Goal: Task Accomplishment & Management: Complete application form

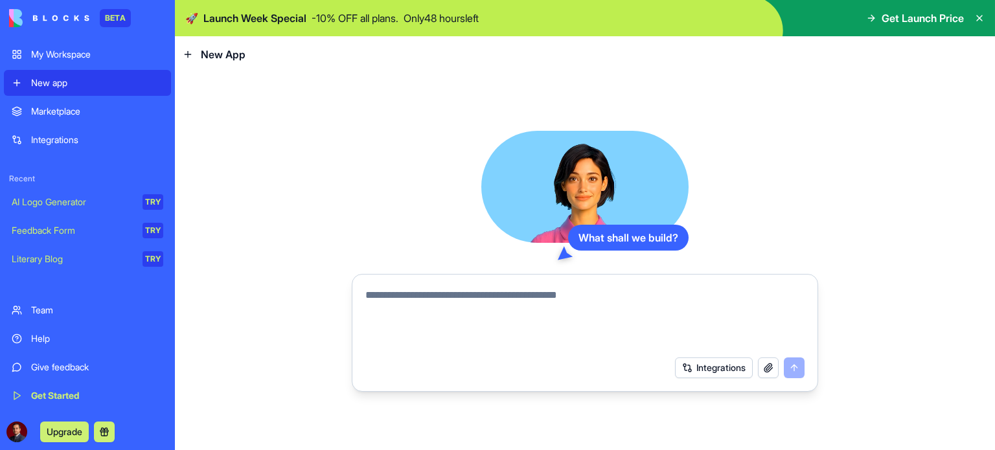
click at [58, 429] on button "Upgrade" at bounding box center [64, 432] width 49 height 21
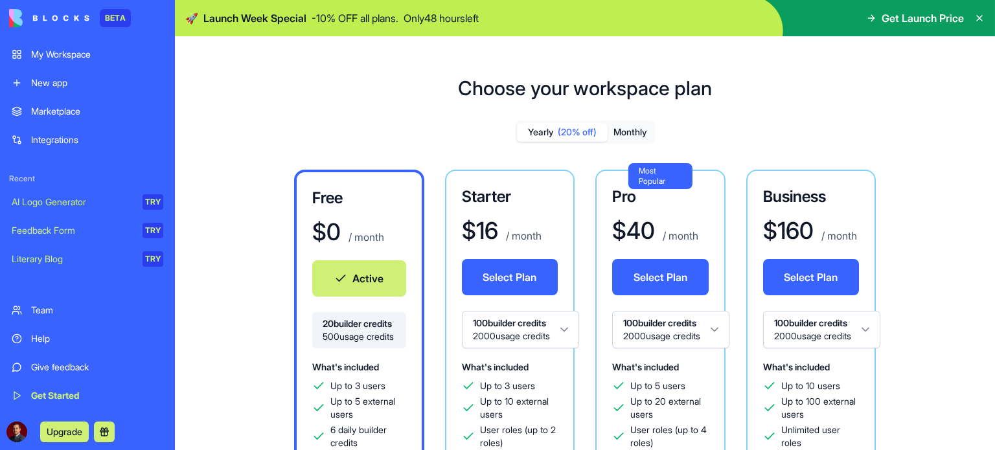
click at [60, 82] on div "New app" at bounding box center [97, 82] width 132 height 13
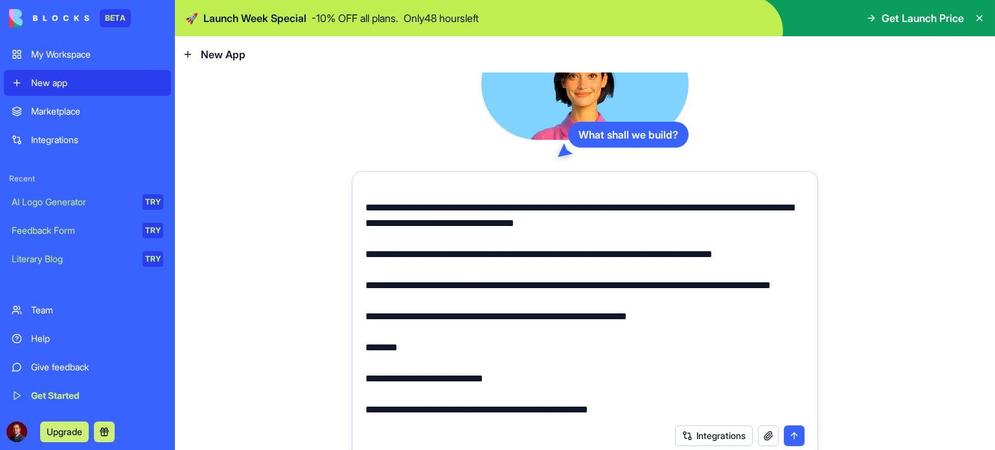
scroll to position [27, 0]
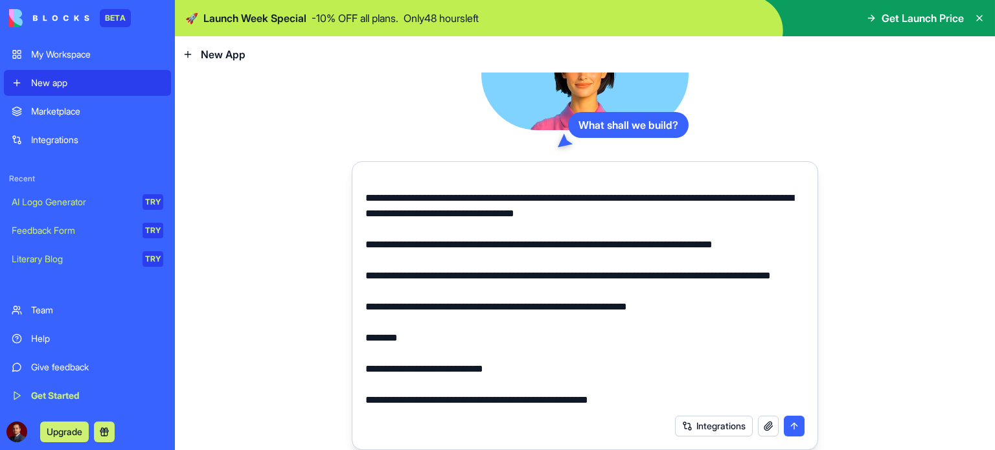
type textarea "**********"
click at [788, 424] on button "submit" at bounding box center [794, 426] width 21 height 21
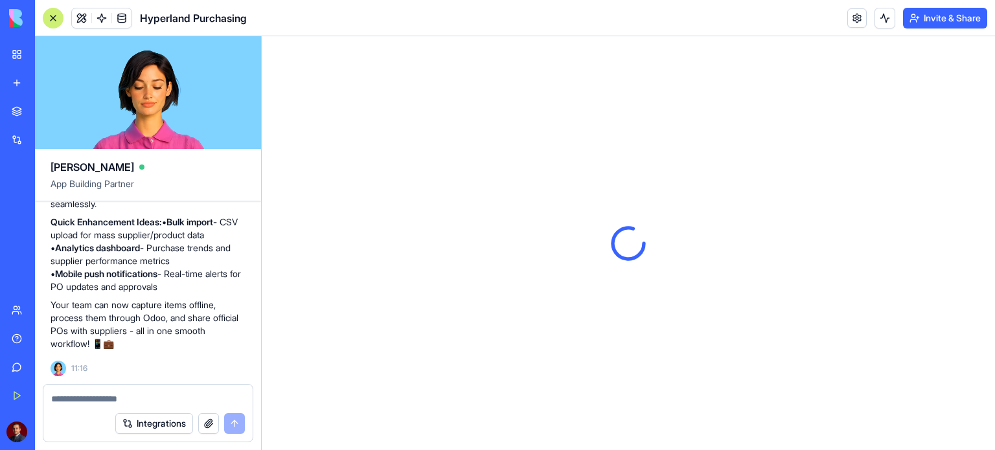
scroll to position [3133, 0]
click at [935, 23] on button "Invite & Share" at bounding box center [945, 18] width 84 height 21
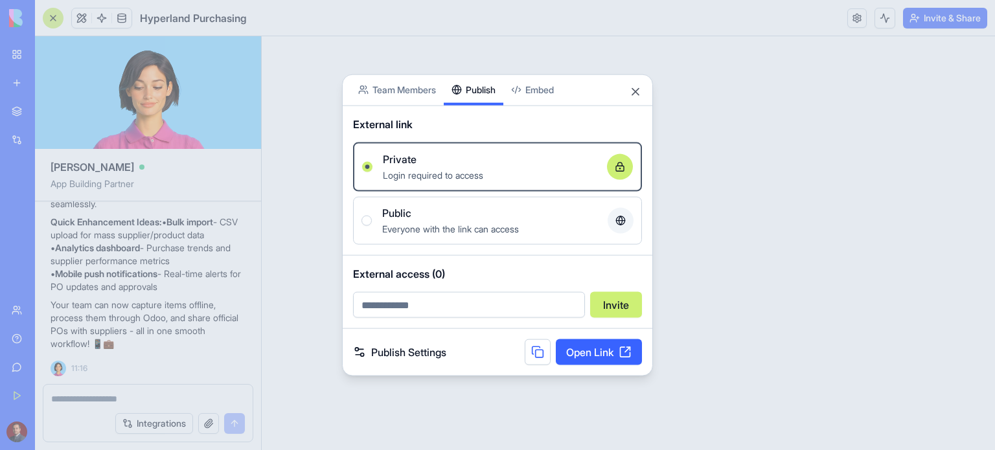
click at [479, 104] on div "Share App Team Members Publish Embed External link Private Login required to ac…" at bounding box center [497, 225] width 311 height 303
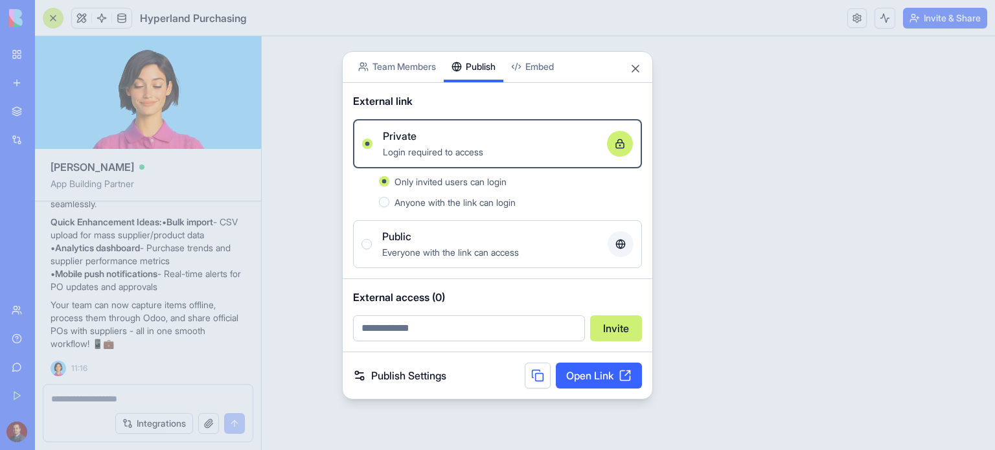
click at [422, 69] on body "BETA My Workspace New app Marketplace Integrations Recent New App AI Logo Gener…" at bounding box center [497, 225] width 995 height 450
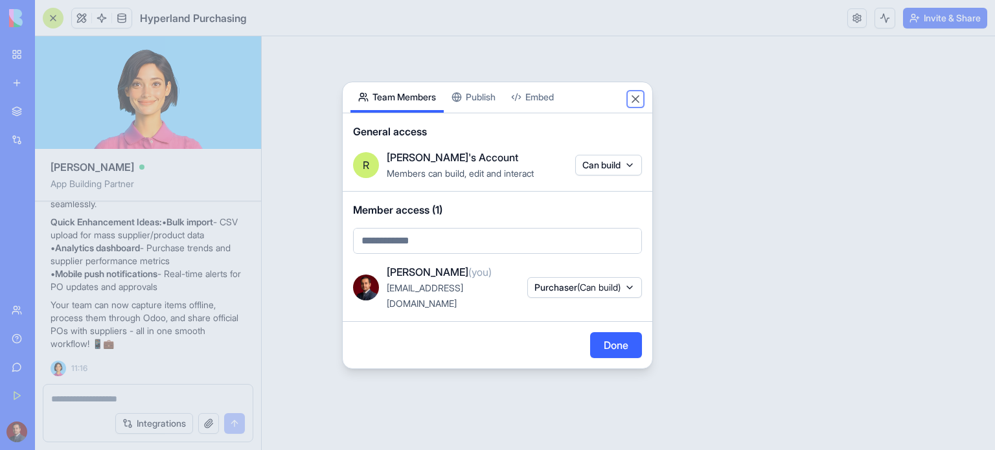
click at [637, 106] on button "Close" at bounding box center [635, 99] width 13 height 13
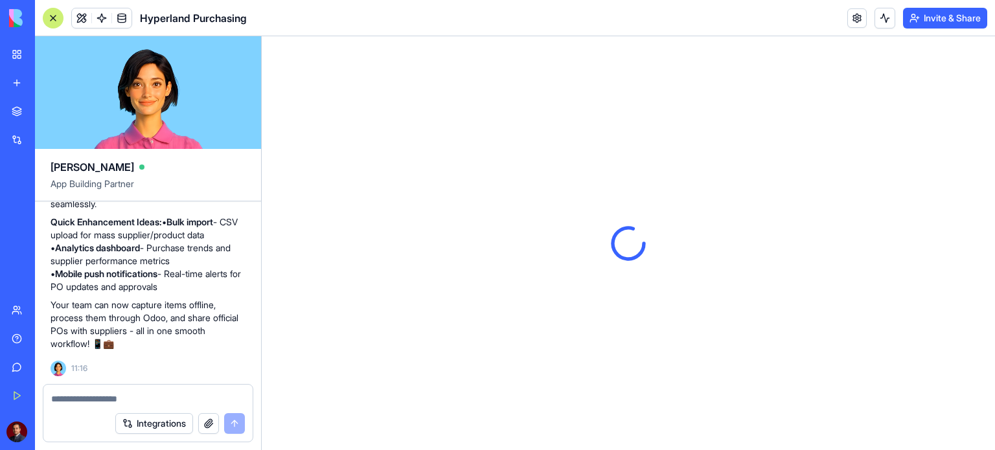
click at [593, 256] on div at bounding box center [628, 243] width 733 height 414
click at [159, 396] on textarea at bounding box center [148, 399] width 194 height 13
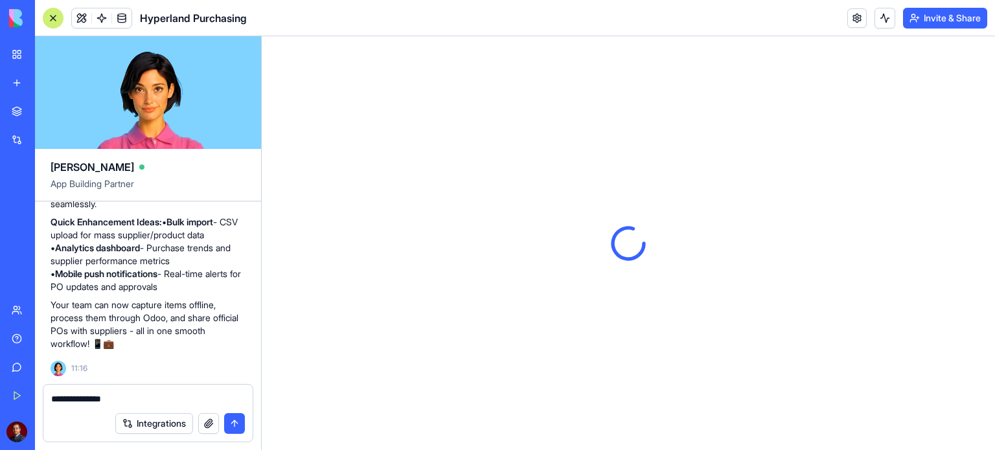
type textarea "**********"
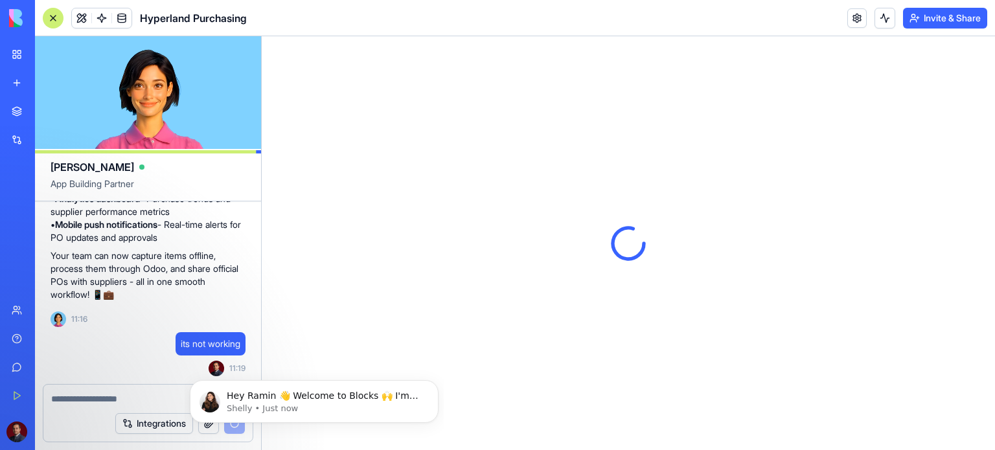
scroll to position [0, 0]
click at [387, 395] on p "Hey Ramin 👋 Welcome to Blocks 🙌 I'm here if you have any questions!" at bounding box center [325, 396] width 196 height 13
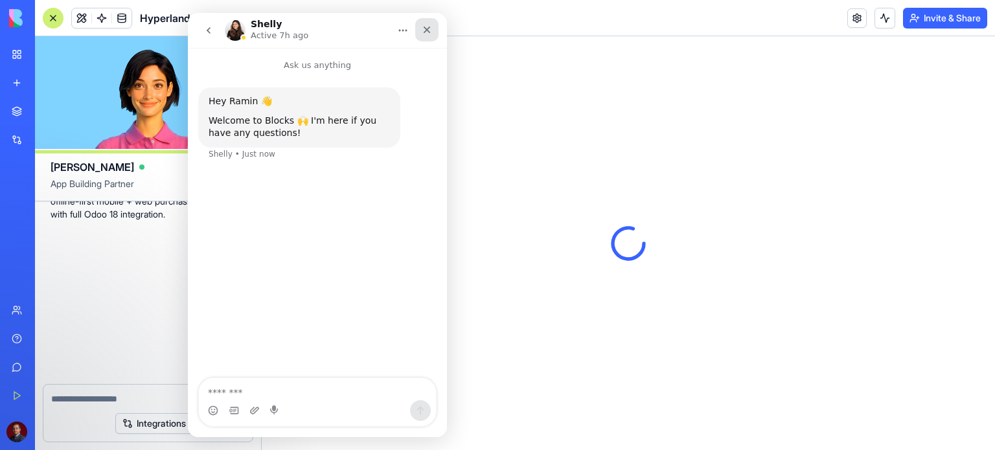
scroll to position [3425, 0]
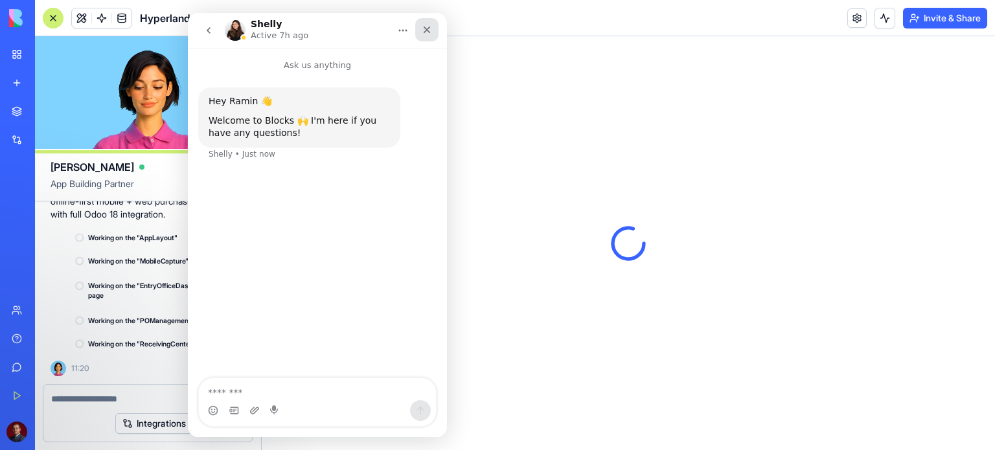
click at [428, 27] on icon "Close" at bounding box center [427, 30] width 10 height 10
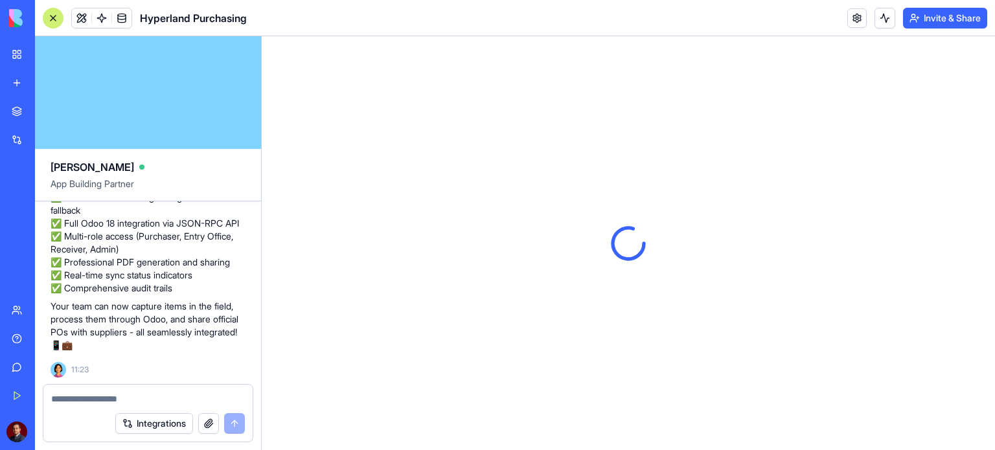
scroll to position [3900, 0]
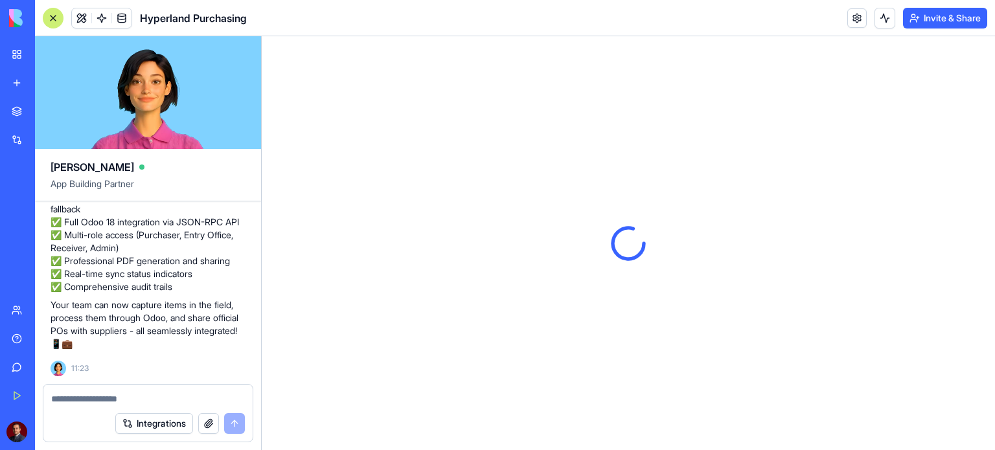
click at [170, 399] on textarea at bounding box center [148, 399] width 194 height 13
click at [207, 399] on textarea "**********" at bounding box center [148, 399] width 194 height 13
type textarea "**********"
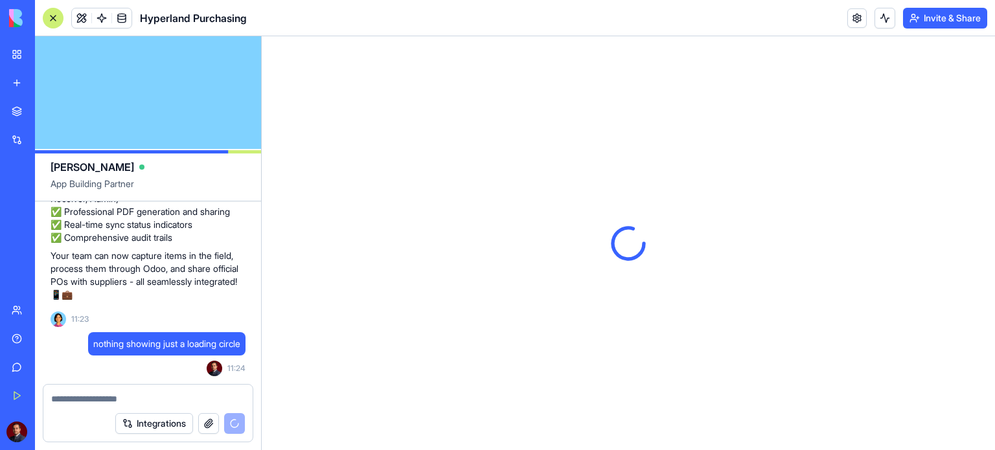
scroll to position [3949, 0]
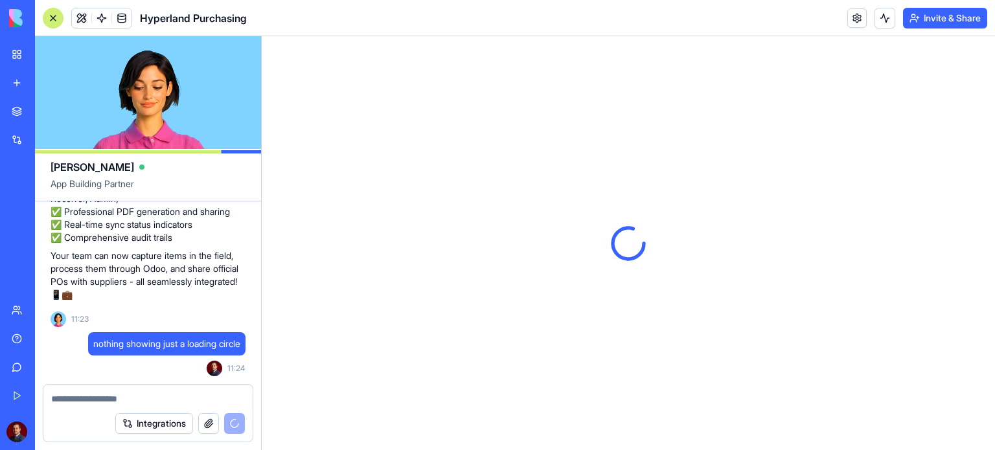
click at [165, 426] on button "Integrations" at bounding box center [154, 423] width 78 height 21
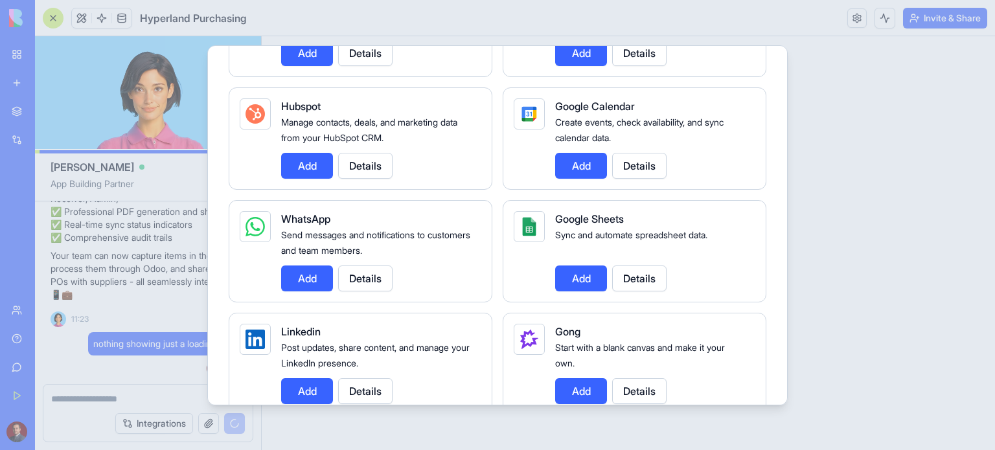
scroll to position [583, 0]
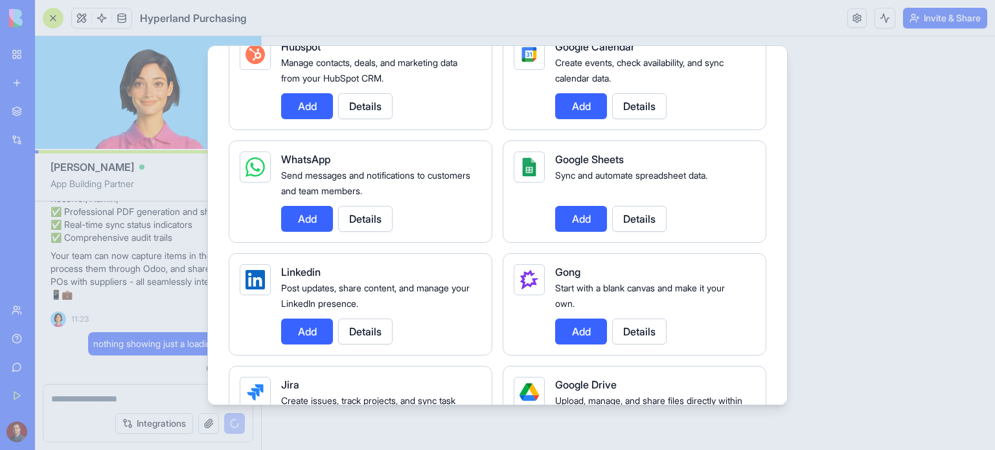
click at [356, 220] on button "Details" at bounding box center [365, 219] width 54 height 26
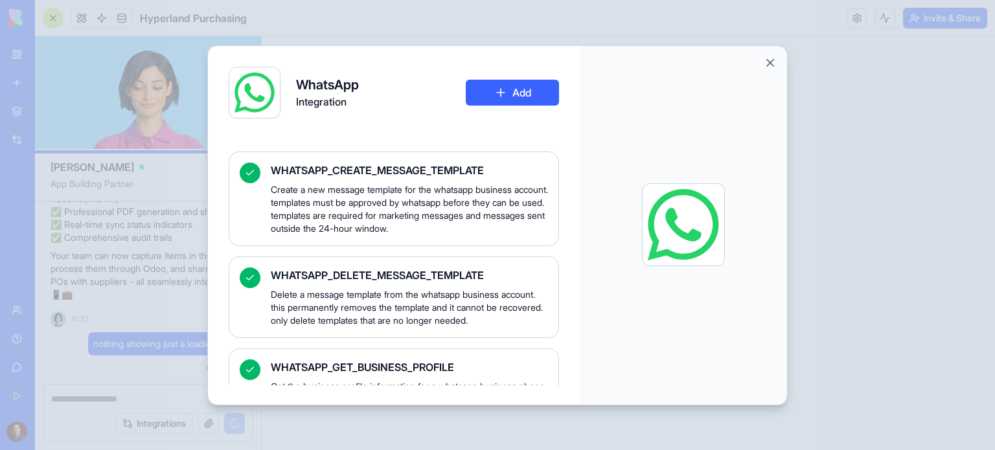
scroll to position [194, 0]
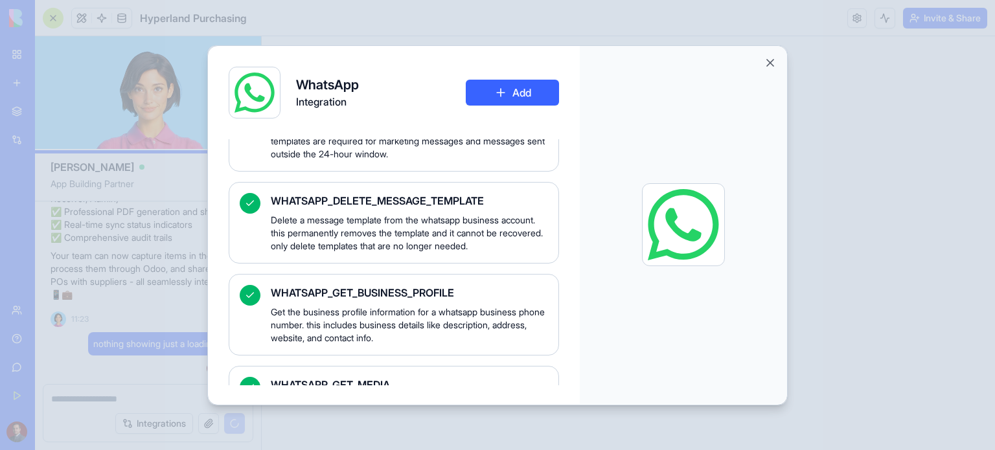
click at [491, 91] on button "Add" at bounding box center [512, 93] width 93 height 26
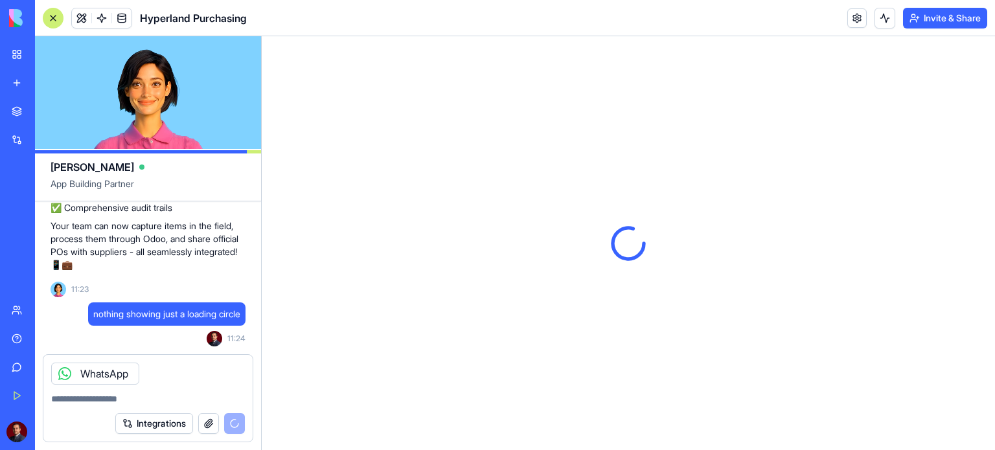
click at [60, 373] on icon at bounding box center [65, 374] width 10 height 10
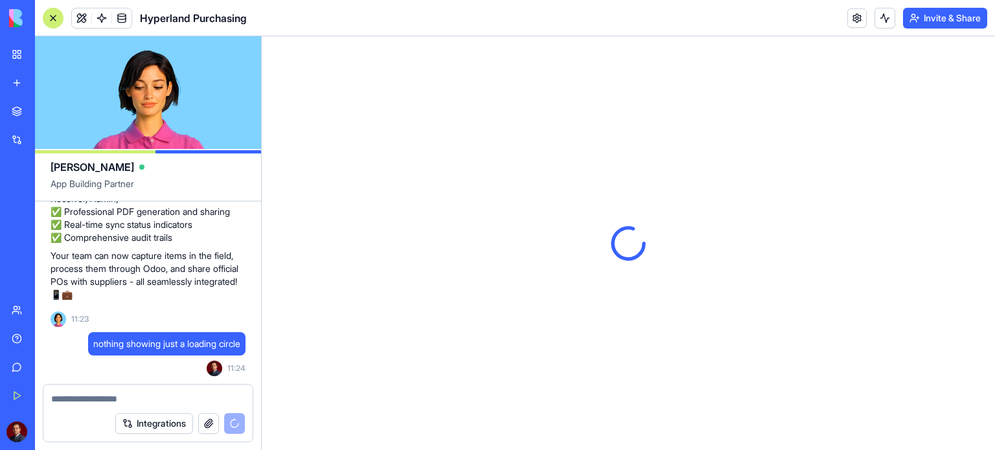
click at [144, 424] on button "Integrations" at bounding box center [154, 423] width 78 height 21
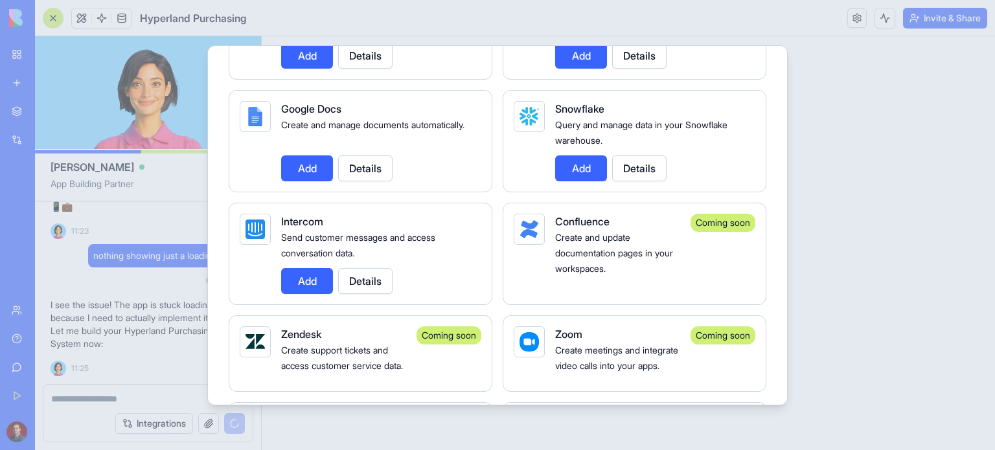
scroll to position [4166, 0]
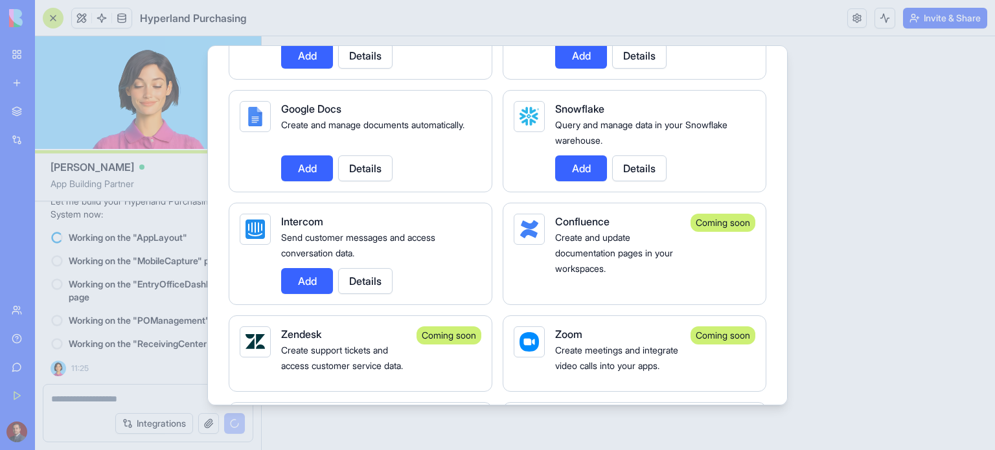
click at [167, 216] on div at bounding box center [497, 225] width 995 height 450
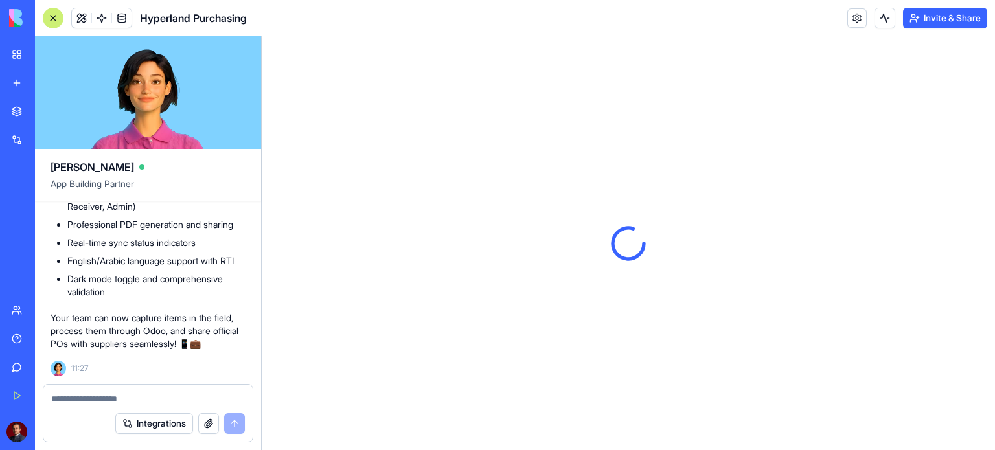
scroll to position [4713, 0]
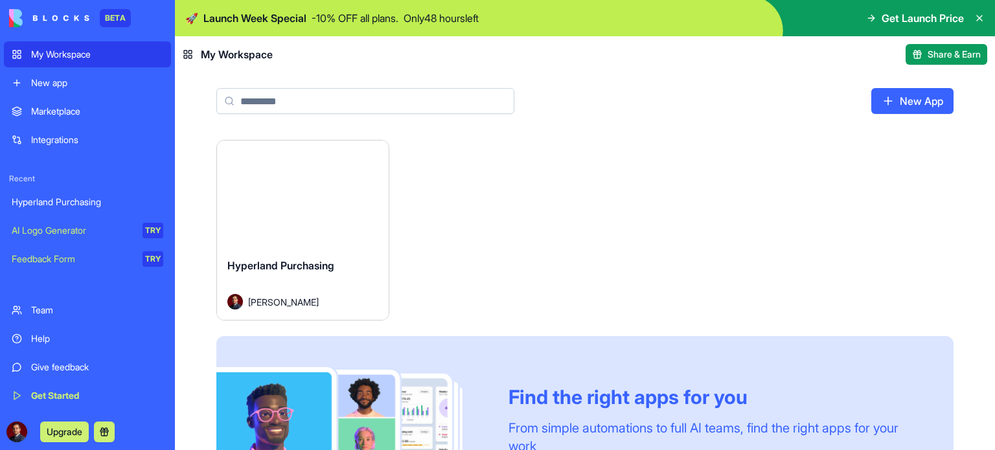
click at [305, 192] on button "Launch" at bounding box center [302, 194] width 97 height 26
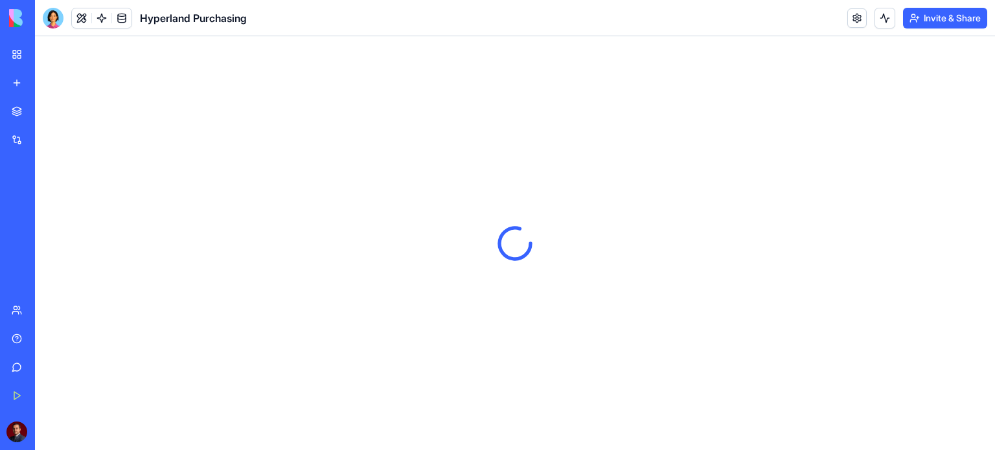
click at [522, 249] on icon at bounding box center [514, 243] width 41 height 41
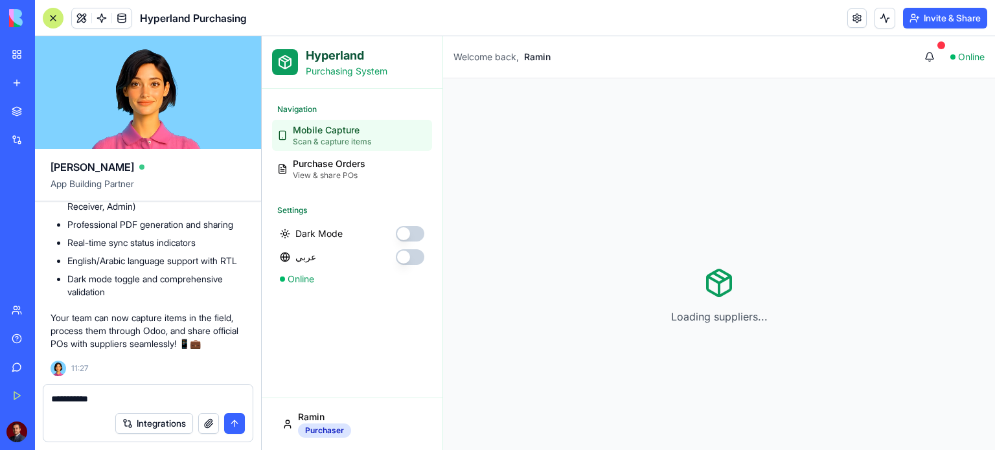
type textarea "**********"
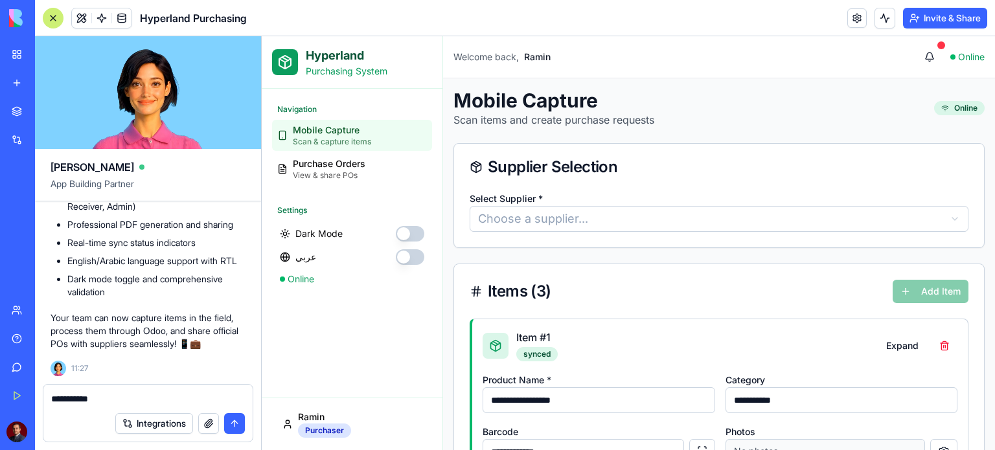
click at [317, 367] on div "Navigation Mobile Capture Scan & capture items Purchase Orders View & share POs…" at bounding box center [352, 243] width 181 height 309
click at [937, 24] on button "Invite & Share" at bounding box center [945, 18] width 84 height 21
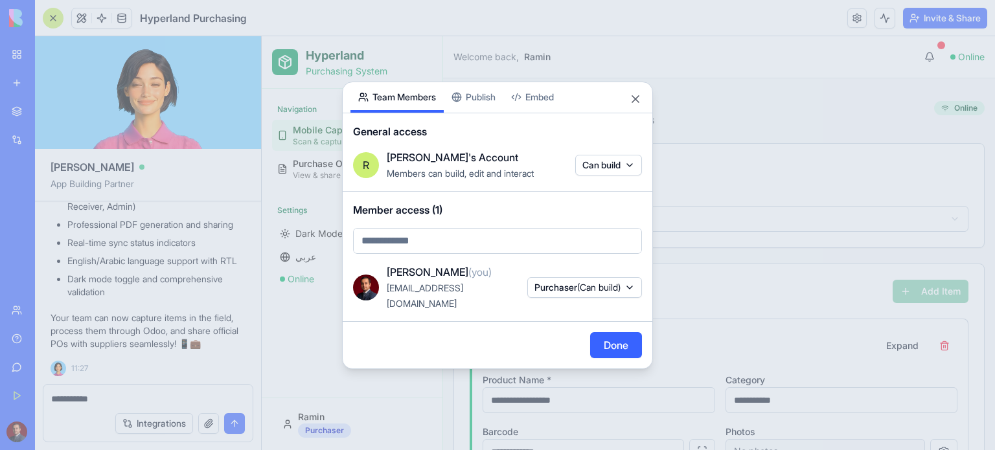
click at [477, 107] on div "Share App Team Members Publish Embed General access R Ramin's Account Members c…" at bounding box center [497, 226] width 311 height 288
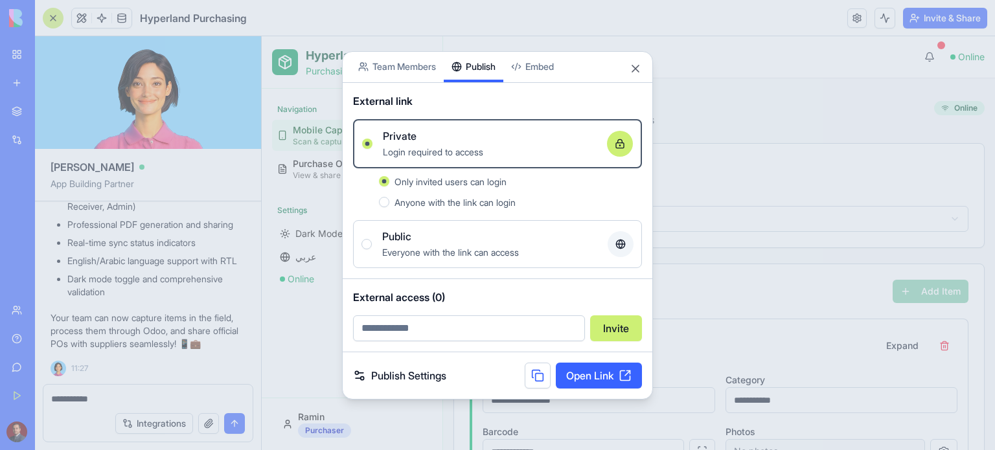
click at [464, 203] on span "Anyone with the link can login" at bounding box center [454, 202] width 121 height 11
click at [389, 203] on button "Anyone with the link can login" at bounding box center [384, 202] width 10 height 10
click at [591, 380] on link "Open Link" at bounding box center [599, 376] width 86 height 26
click at [417, 371] on link "Publish Settings" at bounding box center [399, 376] width 93 height 16
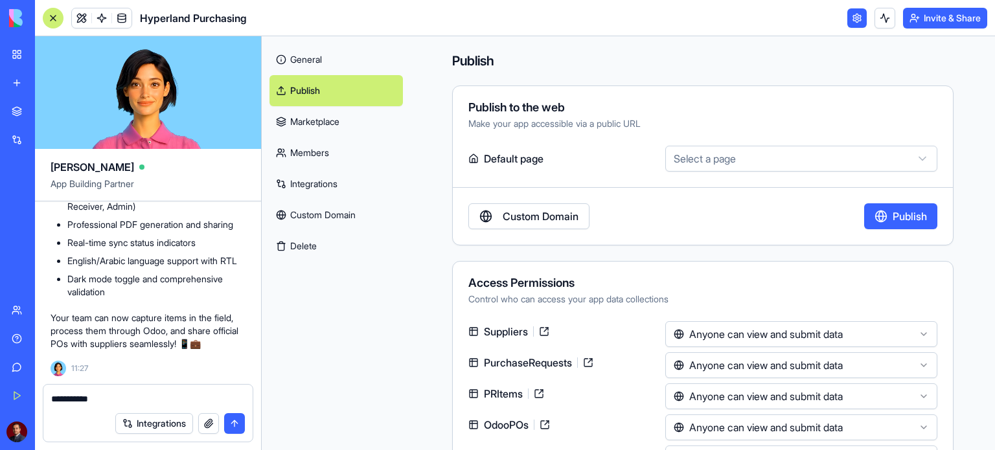
click at [306, 62] on link "General" at bounding box center [335, 59] width 133 height 31
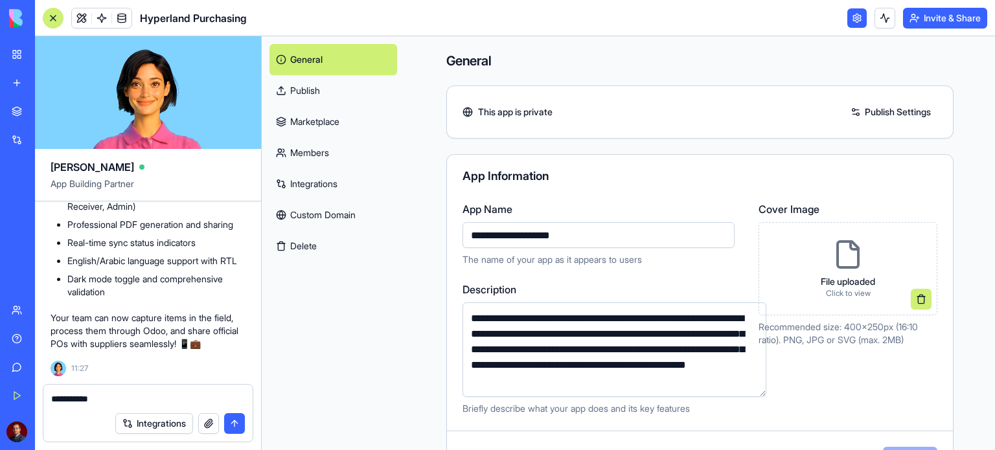
click at [161, 23] on span "Hyperland Purchasing" at bounding box center [193, 18] width 107 height 16
click at [19, 138] on link "Integrations" at bounding box center [30, 140] width 52 height 26
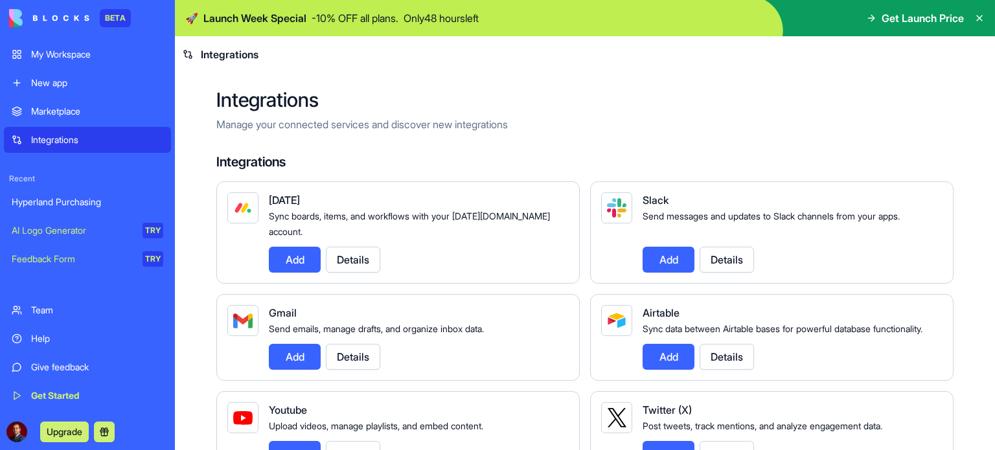
click at [51, 205] on div "Hyperland Purchasing" at bounding box center [88, 202] width 152 height 13
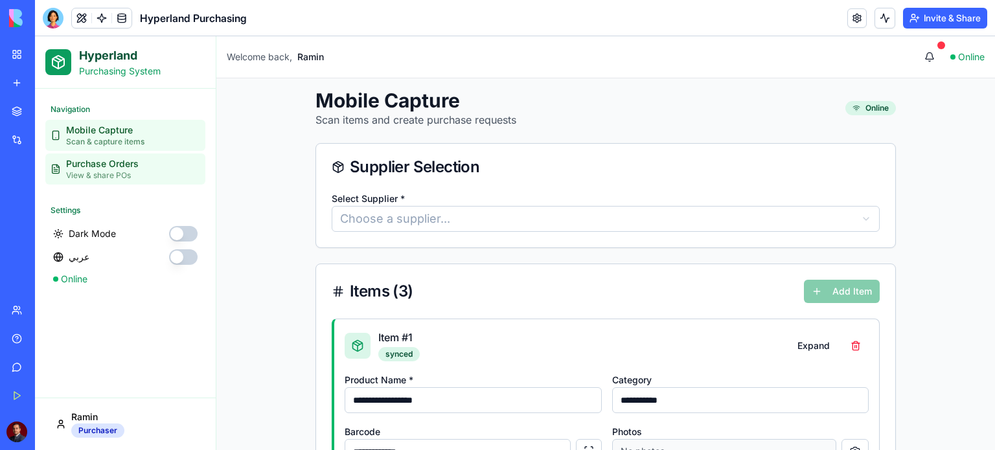
click at [137, 165] on span "Purchase Orders" at bounding box center [102, 163] width 73 height 13
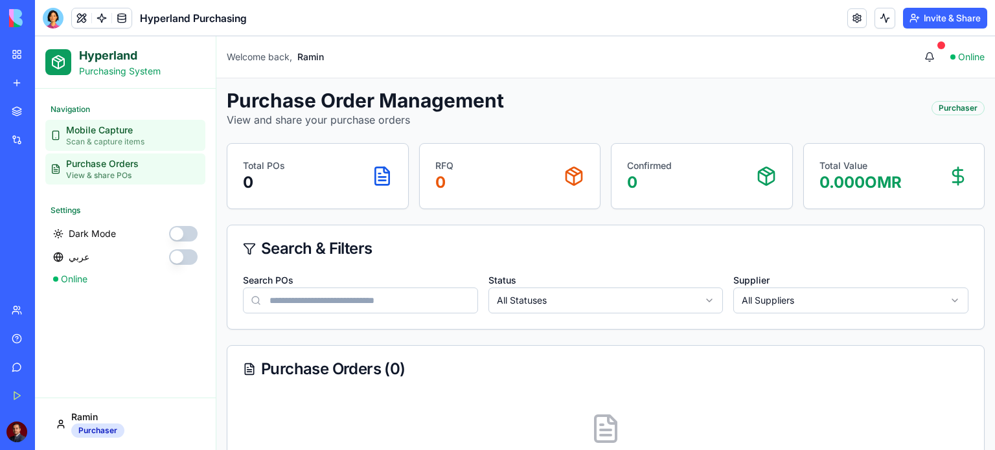
click at [115, 131] on span "Mobile Capture" at bounding box center [105, 130] width 78 height 13
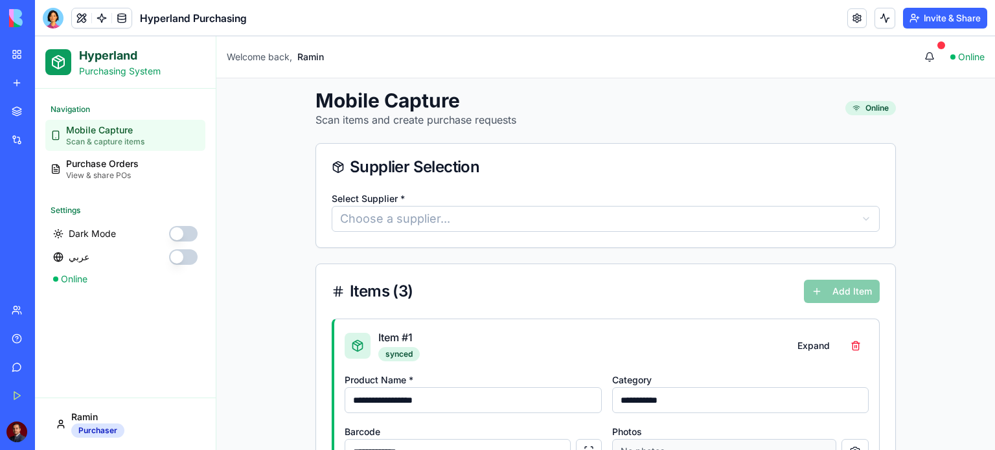
click at [454, 218] on html "**********" at bounding box center [515, 437] width 960 height 802
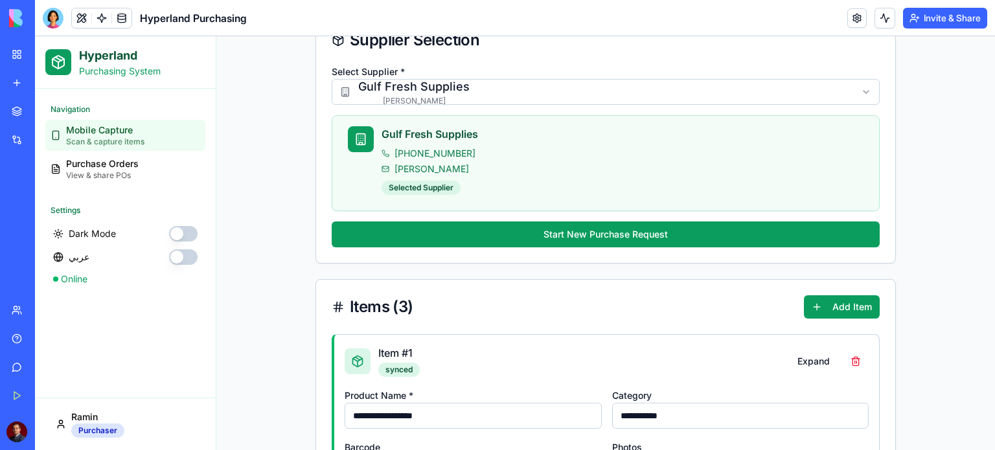
scroll to position [137, 0]
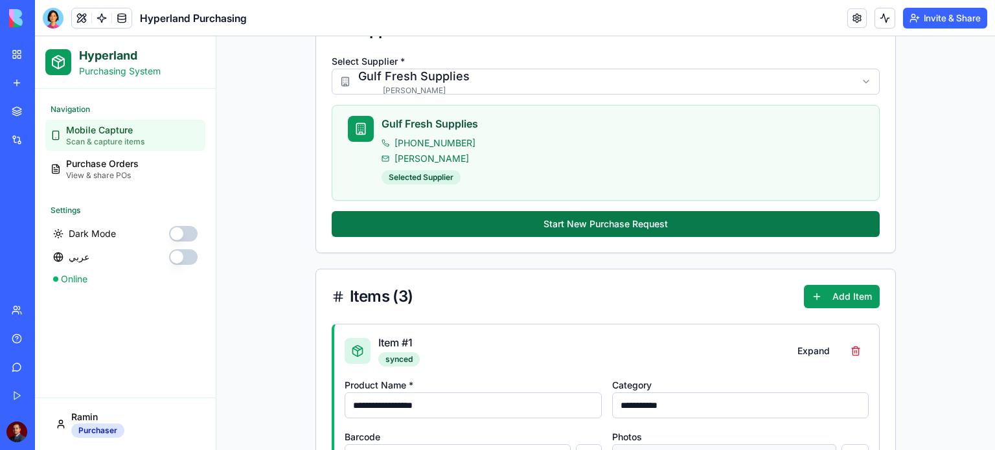
click at [619, 227] on button "Start New Purchase Request" at bounding box center [606, 224] width 548 height 26
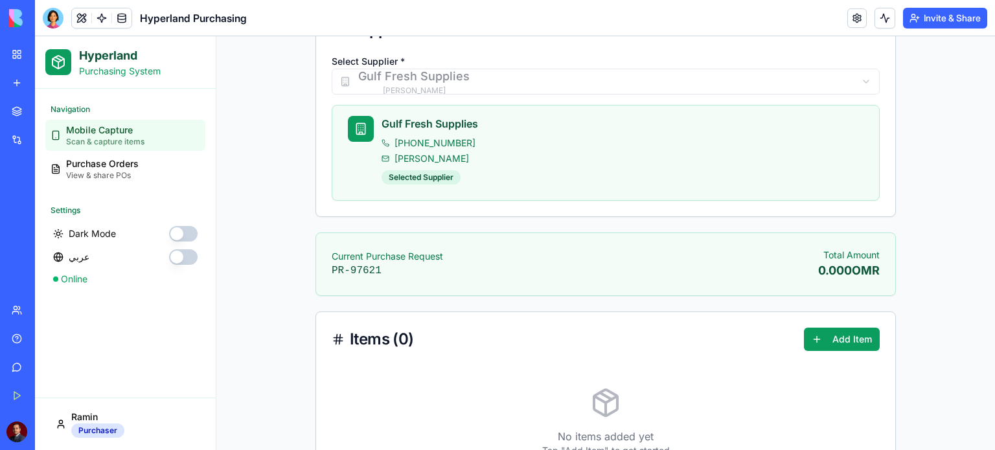
click at [406, 260] on p "Current Purchase Request" at bounding box center [387, 256] width 111 height 13
click at [364, 257] on p "Current Purchase Request" at bounding box center [387, 256] width 111 height 13
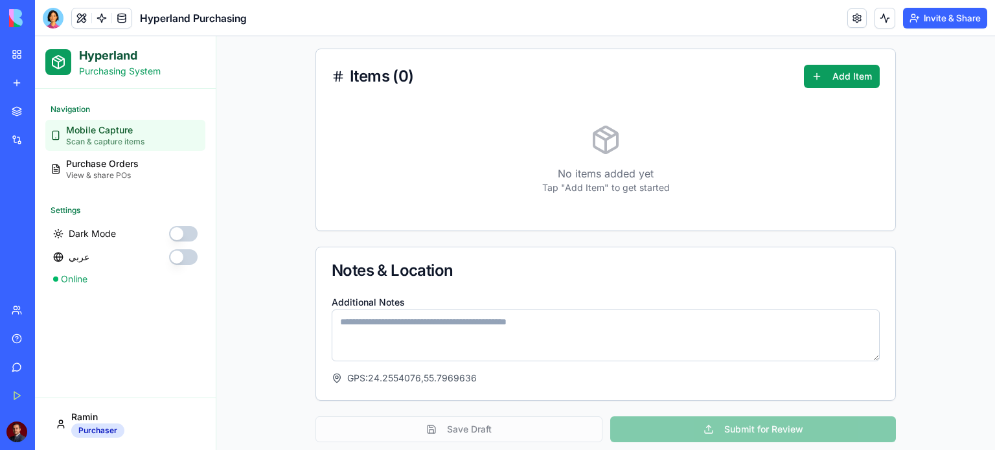
scroll to position [401, 0]
click at [451, 425] on div "Save Draft Submit for Review" at bounding box center [605, 429] width 580 height 26
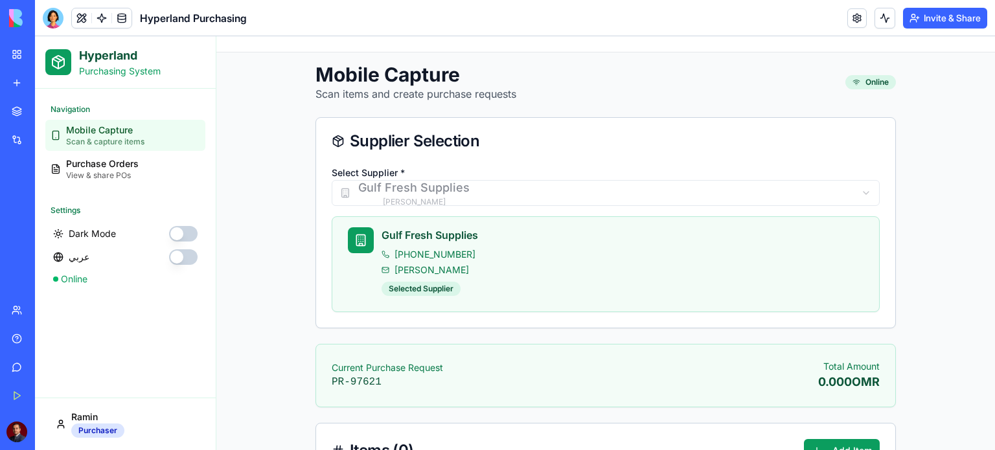
scroll to position [0, 0]
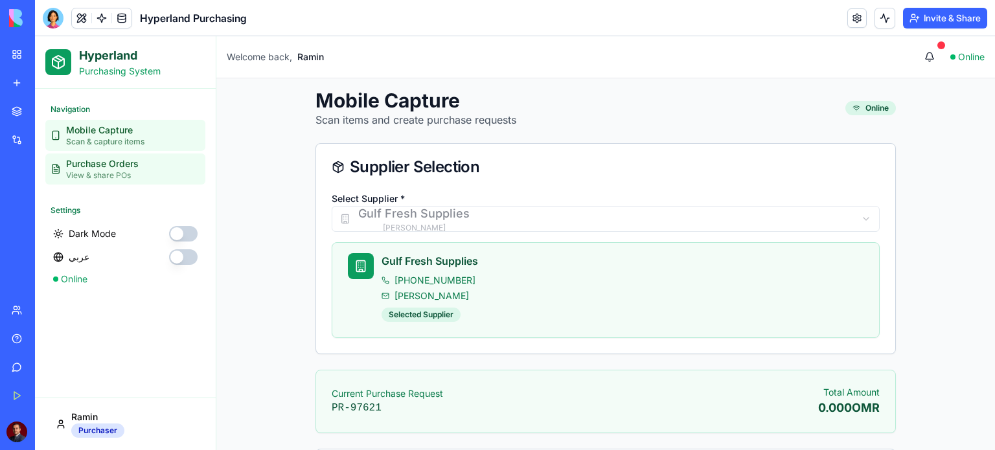
click at [96, 155] on link "Purchase Orders View & share POs" at bounding box center [125, 169] width 160 height 31
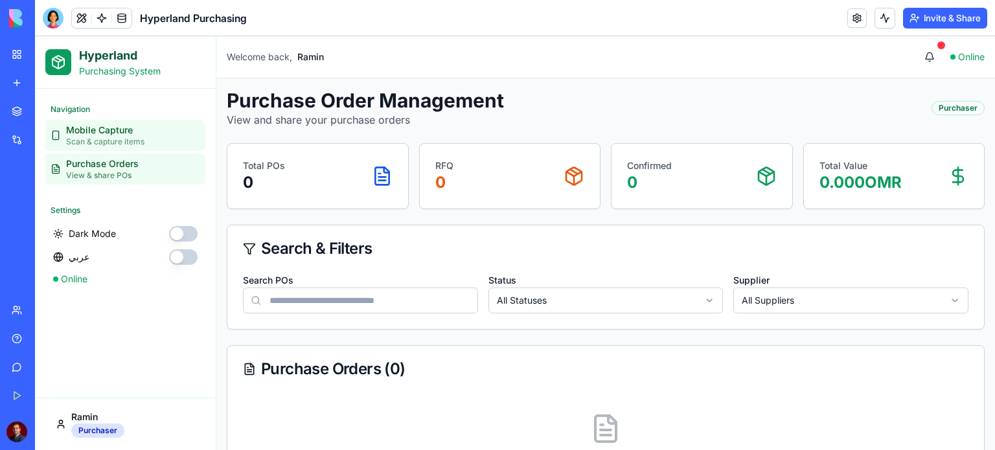
click at [110, 137] on span "Scan & capture items" at bounding box center [105, 142] width 78 height 10
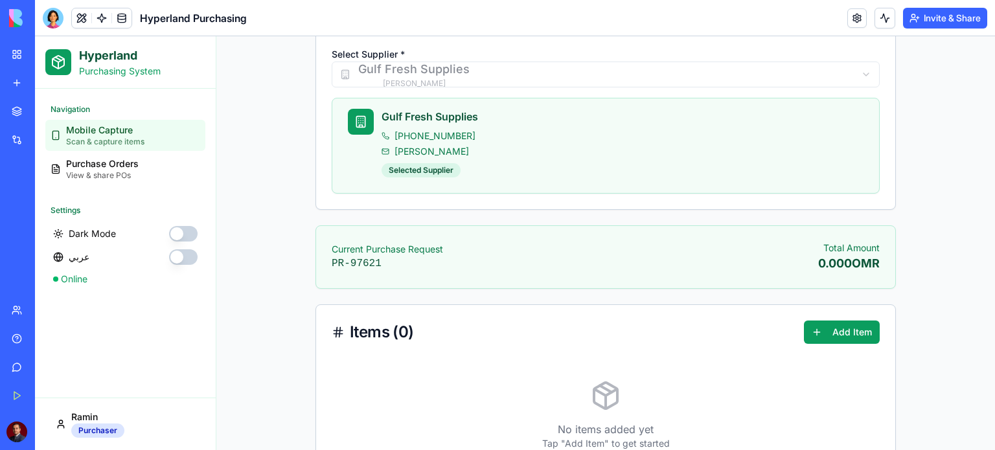
scroll to position [194, 0]
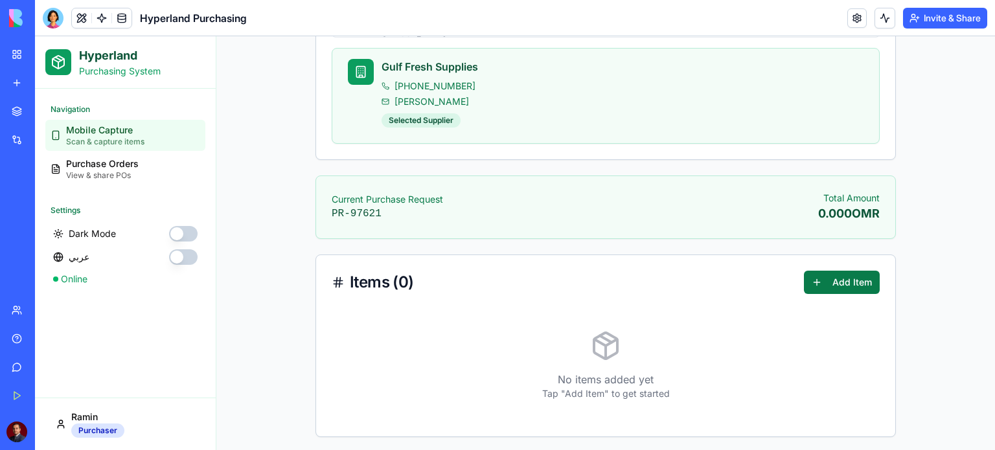
click at [844, 292] on button "Add Item" at bounding box center [842, 282] width 76 height 23
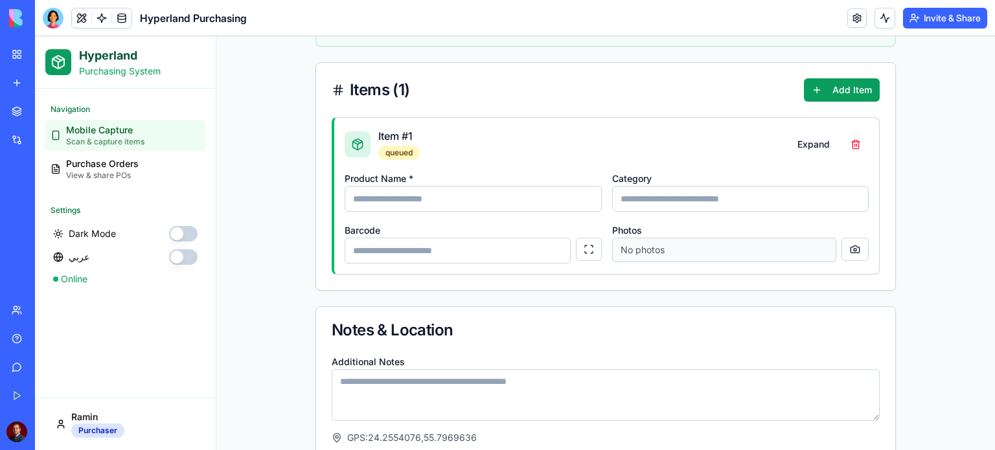
scroll to position [389, 0]
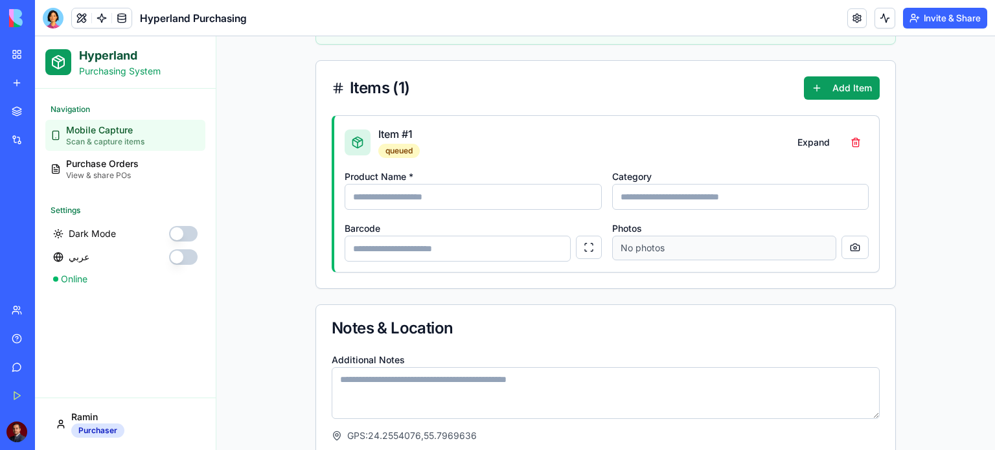
click at [457, 194] on input "Product Name *" at bounding box center [473, 197] width 257 height 26
type input "*****"
type input "*******"
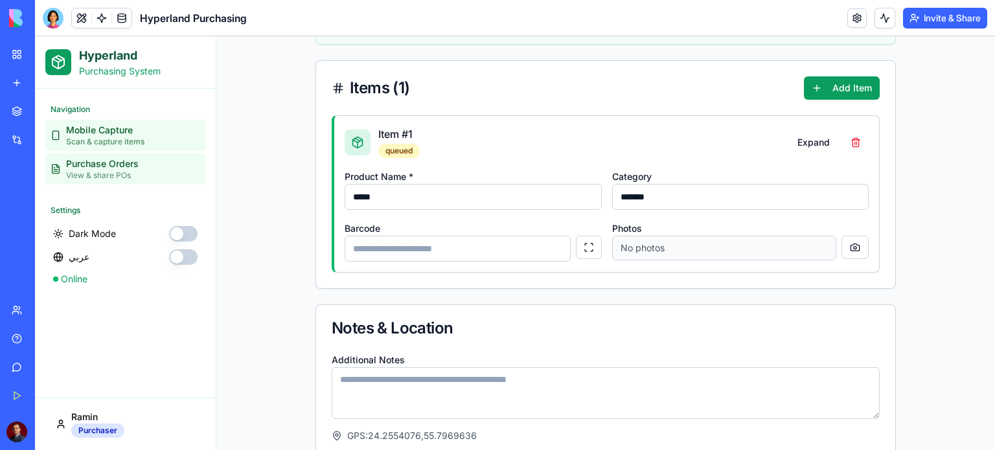
click at [137, 168] on span "Purchase Orders" at bounding box center [102, 163] width 73 height 13
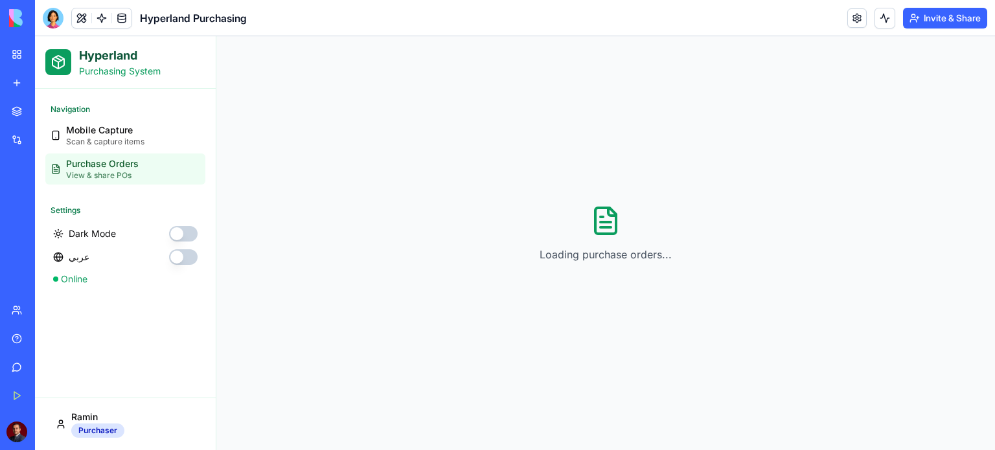
scroll to position [79, 0]
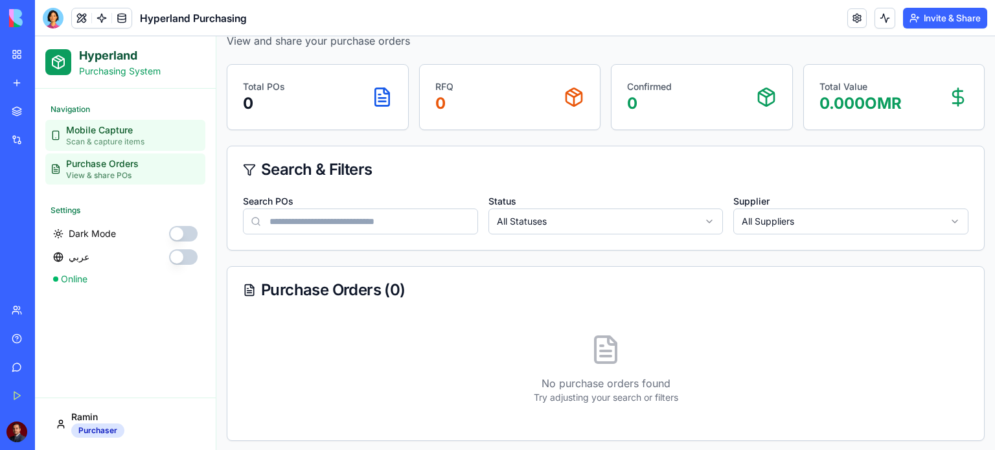
click at [115, 146] on span "Scan & capture items" at bounding box center [105, 142] width 78 height 10
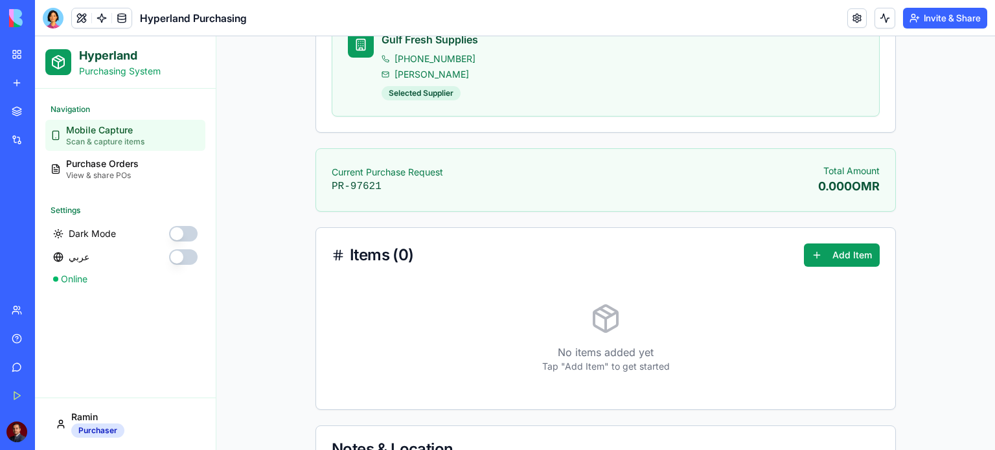
scroll to position [401, 0]
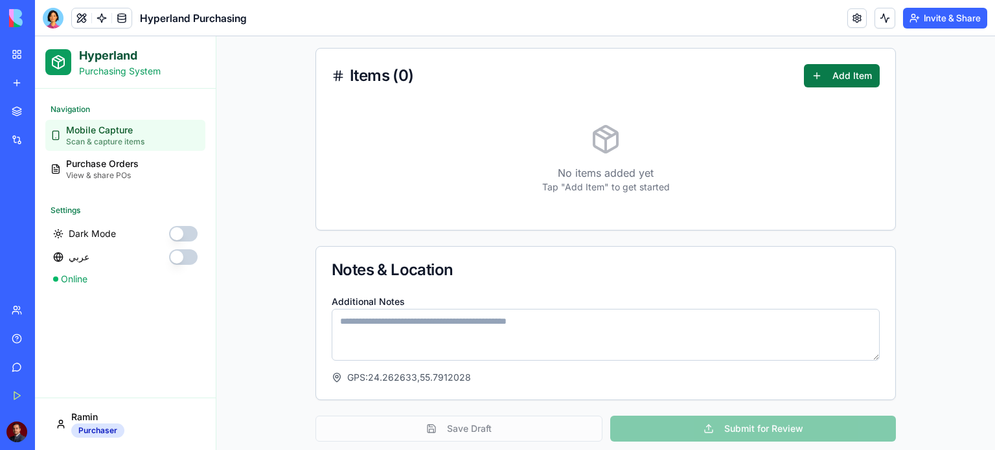
click at [842, 78] on button "Add Item" at bounding box center [842, 75] width 76 height 23
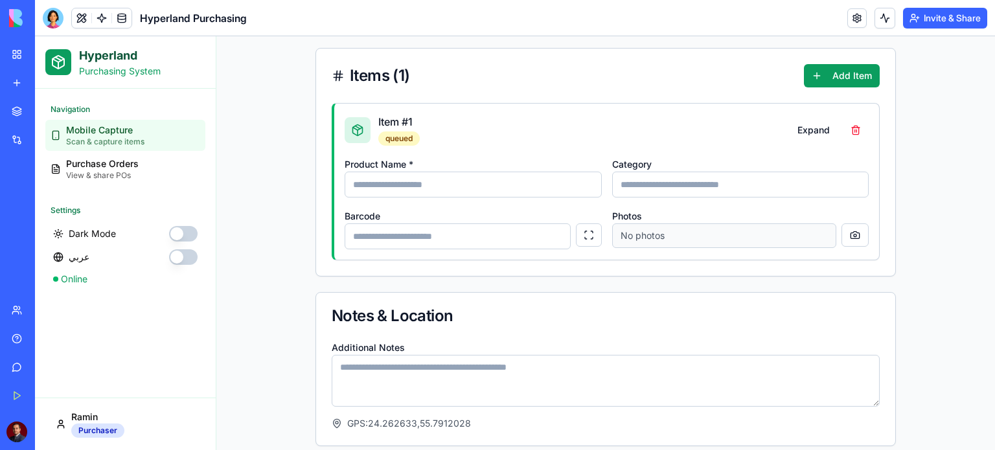
click at [440, 184] on input "Product Name *" at bounding box center [473, 185] width 257 height 26
type input "****"
type input "*******"
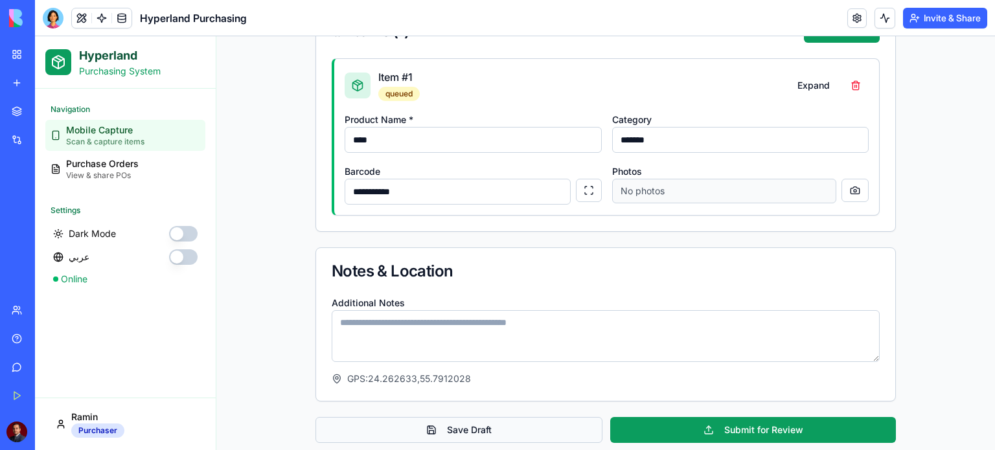
type input "**********"
click at [463, 424] on button "Save Draft" at bounding box center [458, 430] width 287 height 26
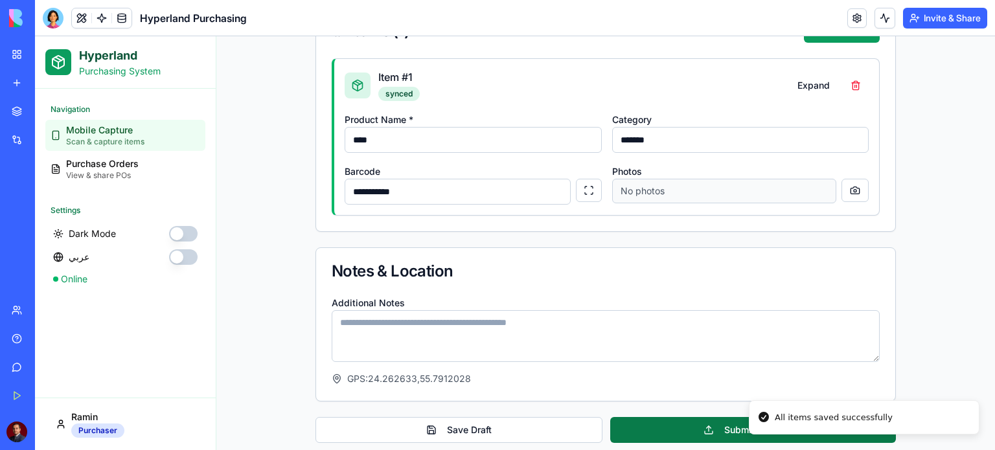
click at [681, 430] on button "Submit for Review" at bounding box center [753, 430] width 286 height 26
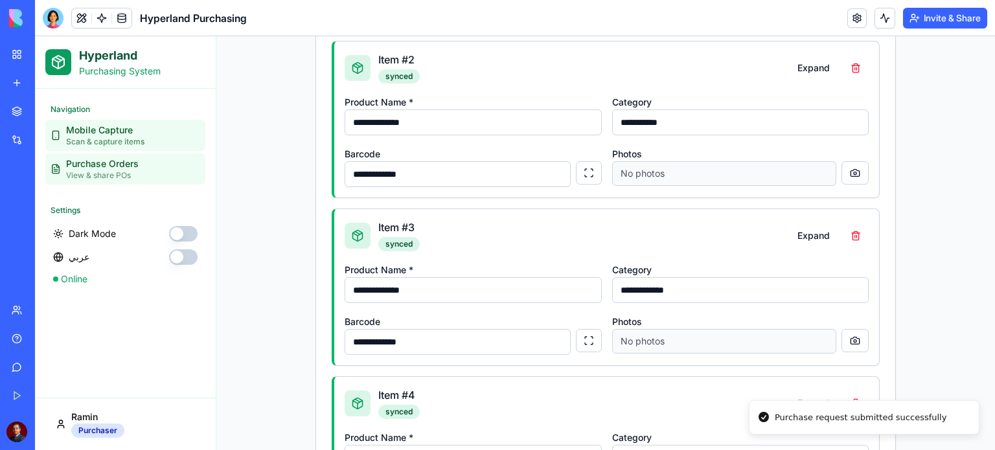
click at [113, 166] on span "Purchase Orders" at bounding box center [102, 163] width 73 height 13
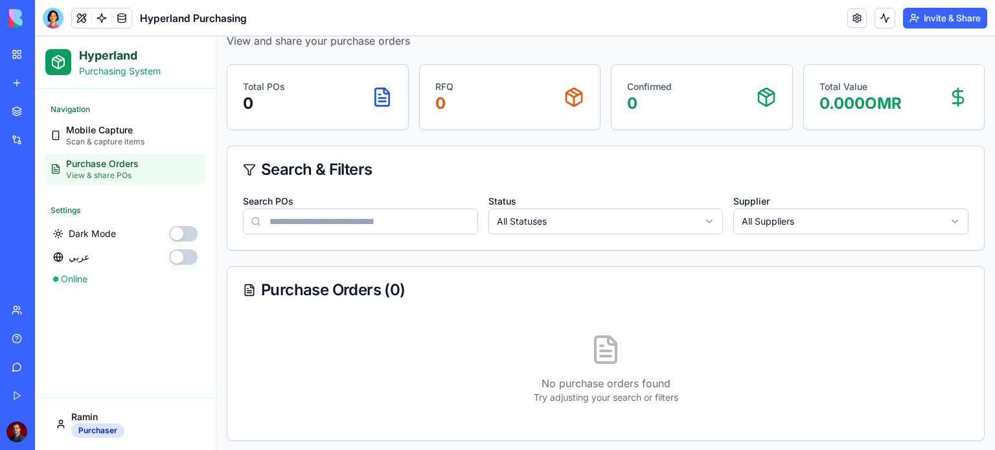
click at [113, 166] on span "Purchase Orders" at bounding box center [102, 163] width 73 height 13
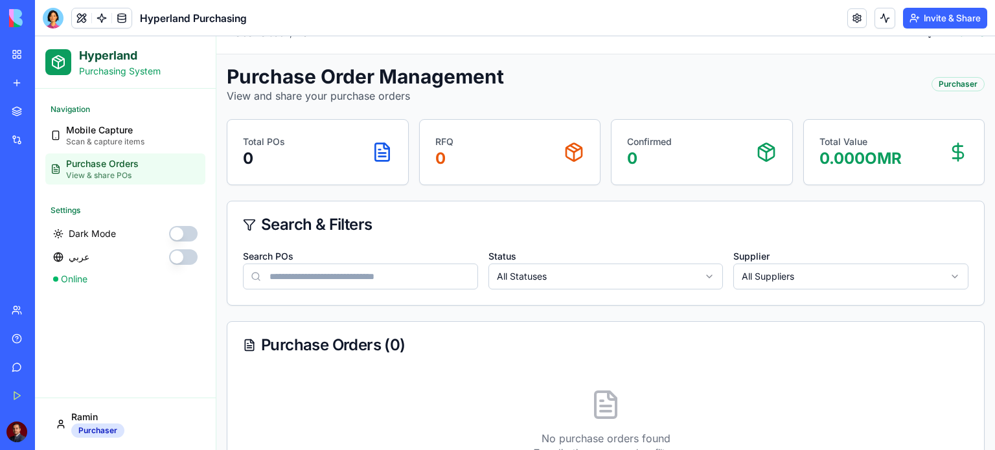
scroll to position [0, 0]
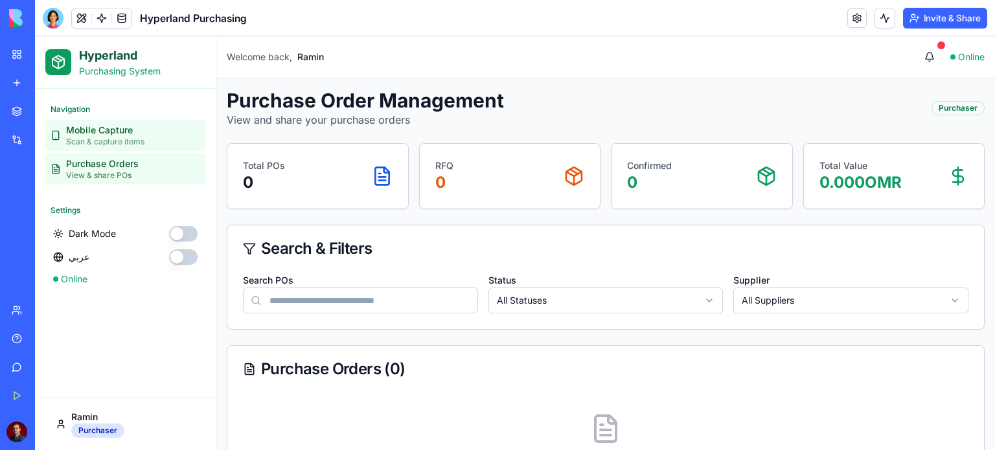
click at [105, 141] on span "Scan & capture items" at bounding box center [105, 142] width 78 height 10
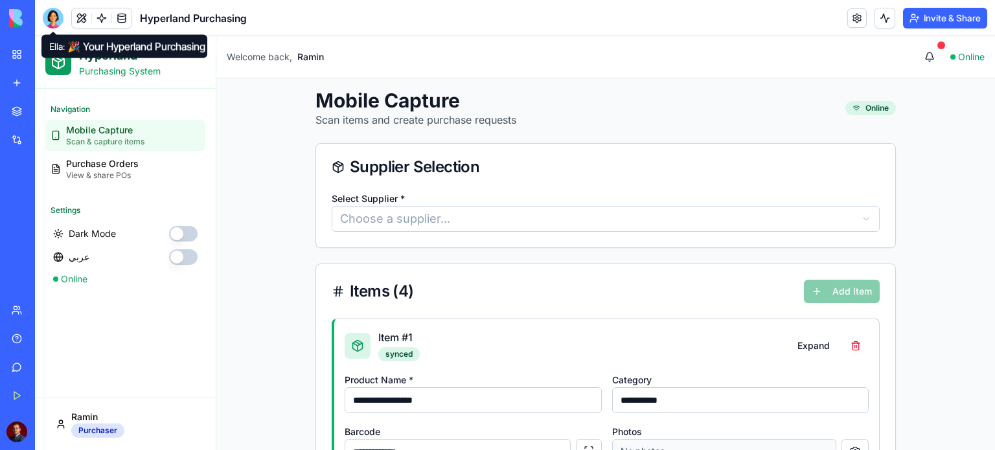
click at [53, 21] on div at bounding box center [53, 18] width 21 height 21
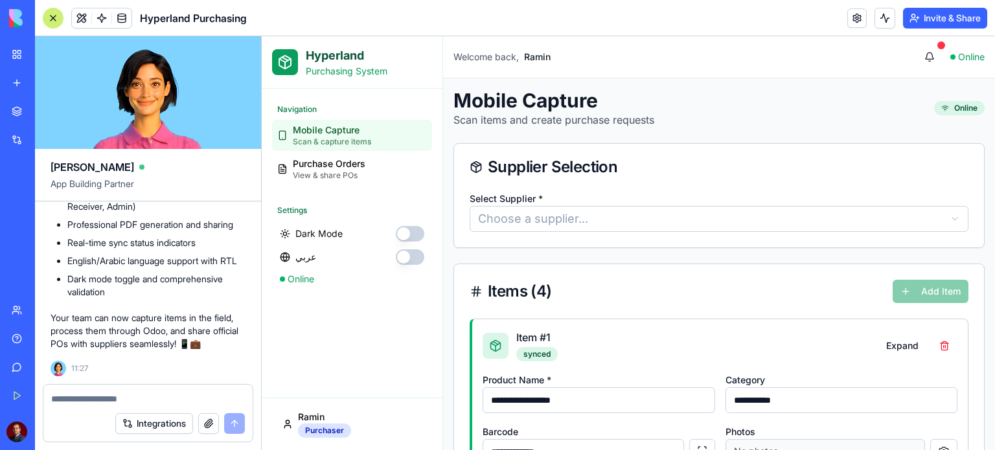
click at [146, 398] on textarea at bounding box center [148, 399] width 194 height 13
type textarea "**********"
drag, startPoint x: 198, startPoint y: 400, endPoint x: 0, endPoint y: 407, distance: 198.4
click at [0, 407] on div "BETA My Workspace New app Marketplace Integrations Recent Hyperland Purchasing …" at bounding box center [497, 225] width 995 height 450
click at [96, 401] on textarea at bounding box center [148, 399] width 194 height 13
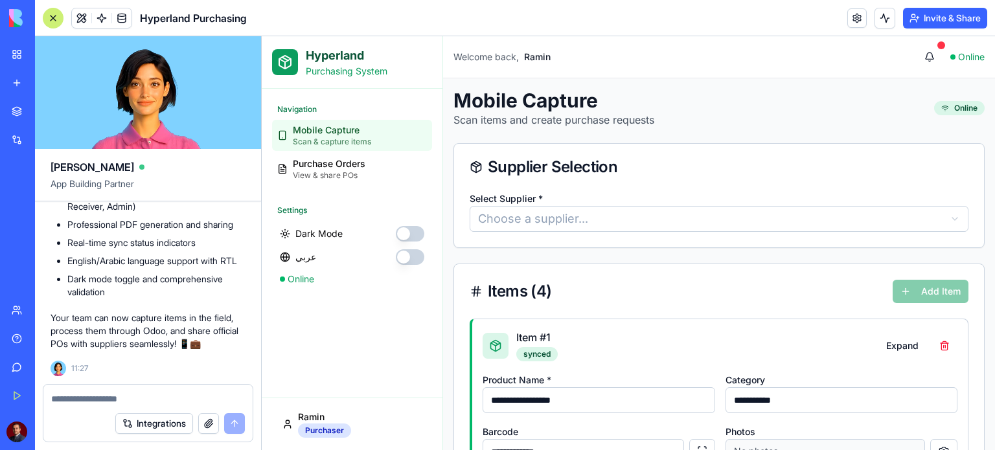
click at [490, 400] on input "**********" at bounding box center [599, 400] width 233 height 26
click at [159, 396] on textarea at bounding box center [148, 399] width 194 height 13
paste textarea "**********"
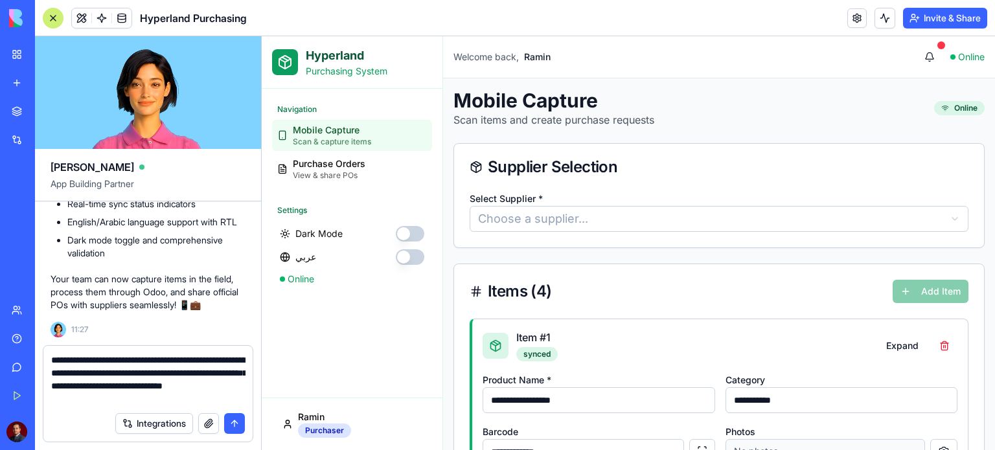
paste textarea "**********"
type textarea "**********"
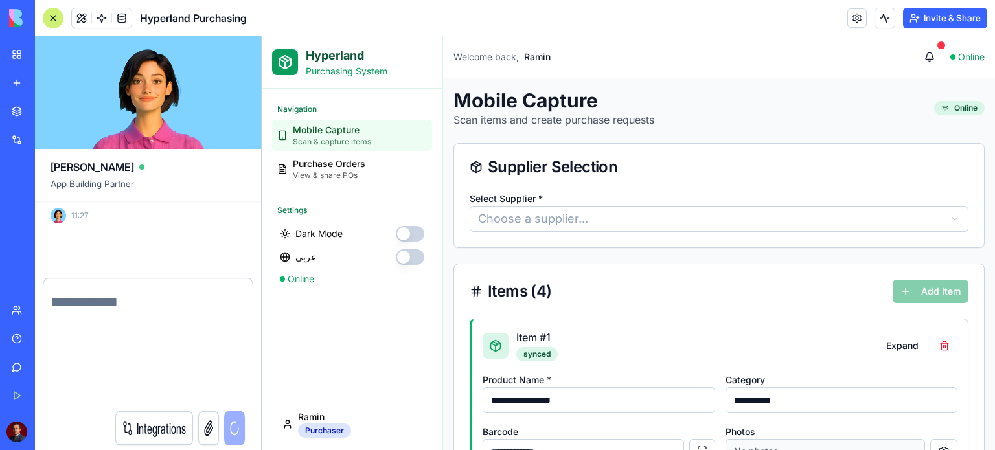
scroll to position [4778, 0]
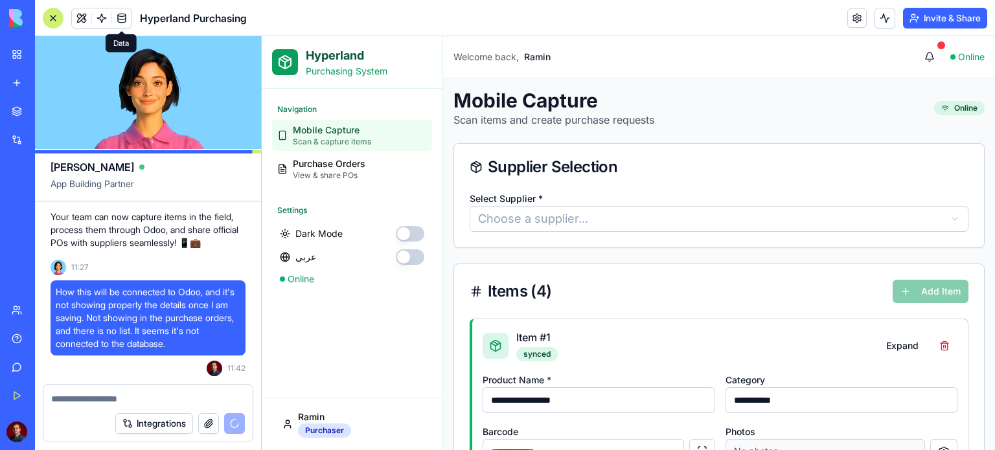
click at [125, 19] on link at bounding box center [121, 17] width 19 height 19
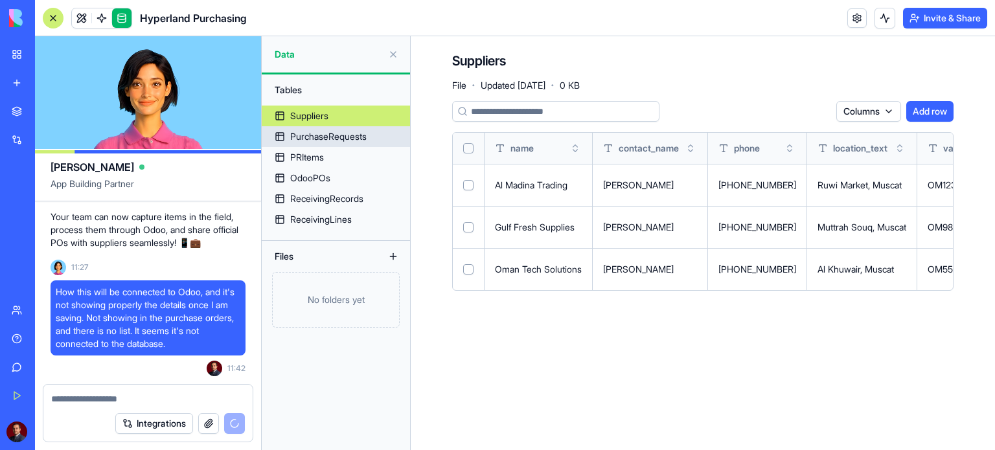
click at [357, 138] on div "PurchaseRequests" at bounding box center [328, 136] width 76 height 13
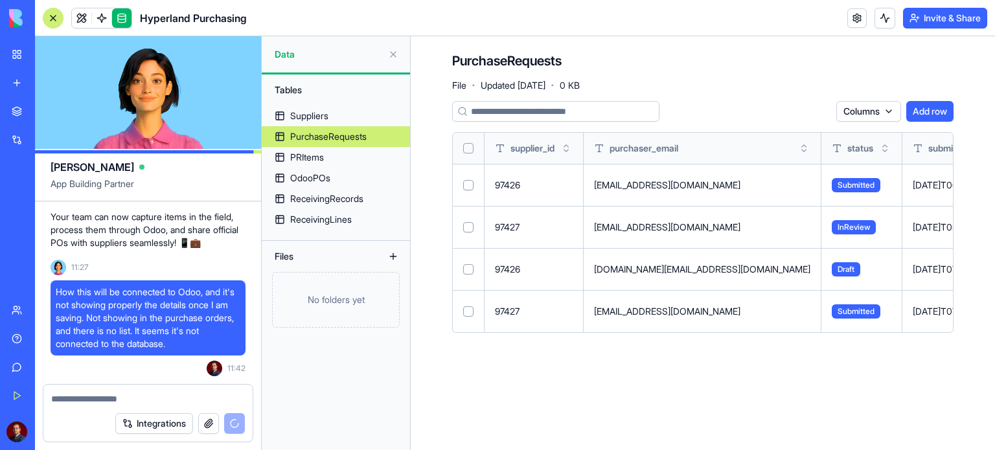
scroll to position [4866, 0]
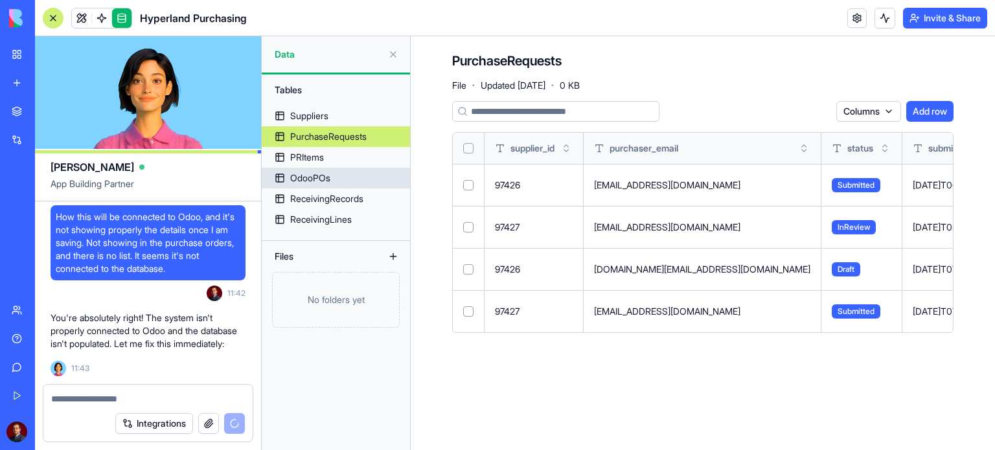
click at [295, 176] on div "OdooPOs" at bounding box center [310, 178] width 40 height 13
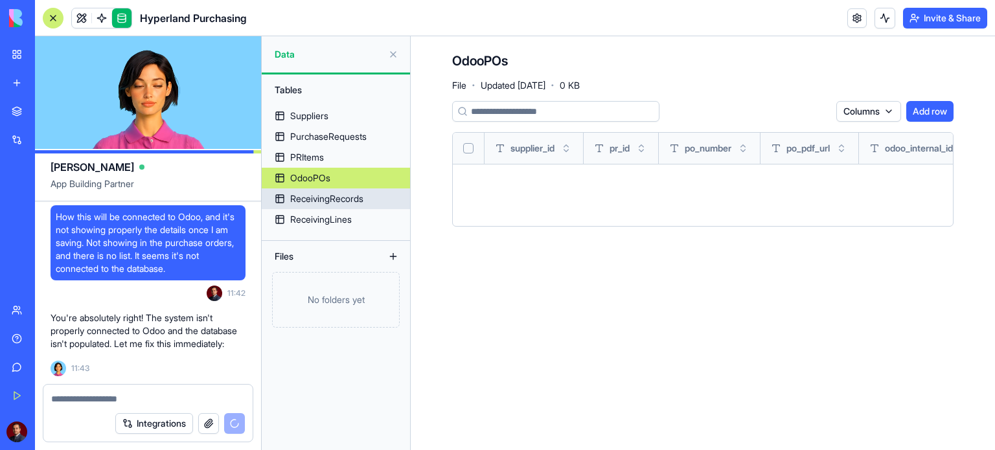
click at [328, 198] on div "ReceivingRecords" at bounding box center [326, 198] width 73 height 13
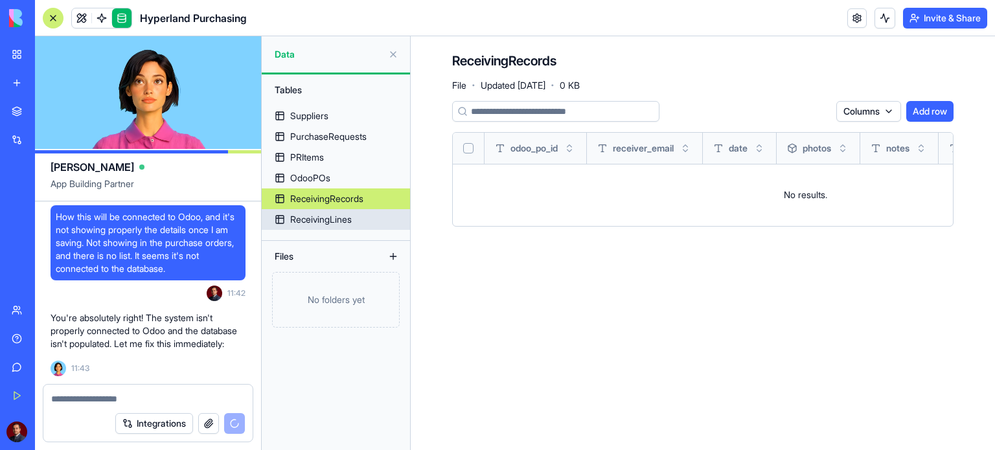
click at [322, 220] on div "ReceivingLines" at bounding box center [321, 219] width 62 height 13
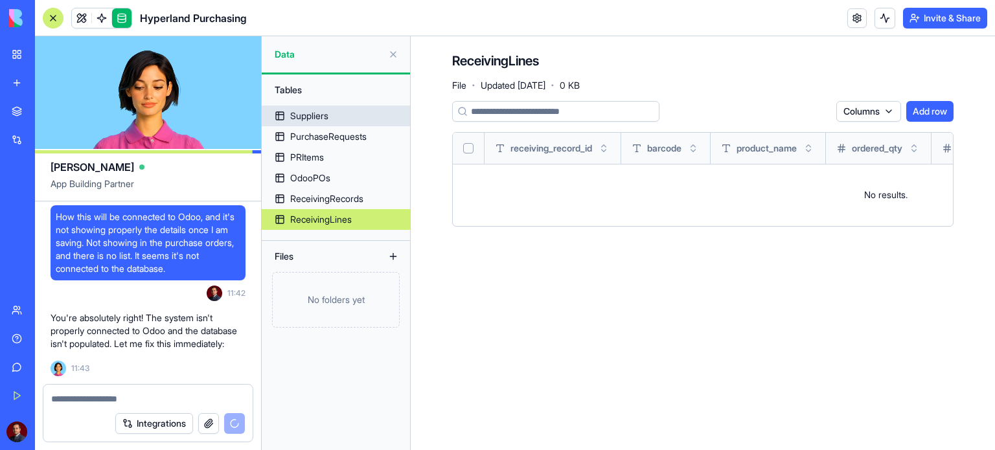
click at [310, 114] on div "Suppliers" at bounding box center [309, 115] width 38 height 13
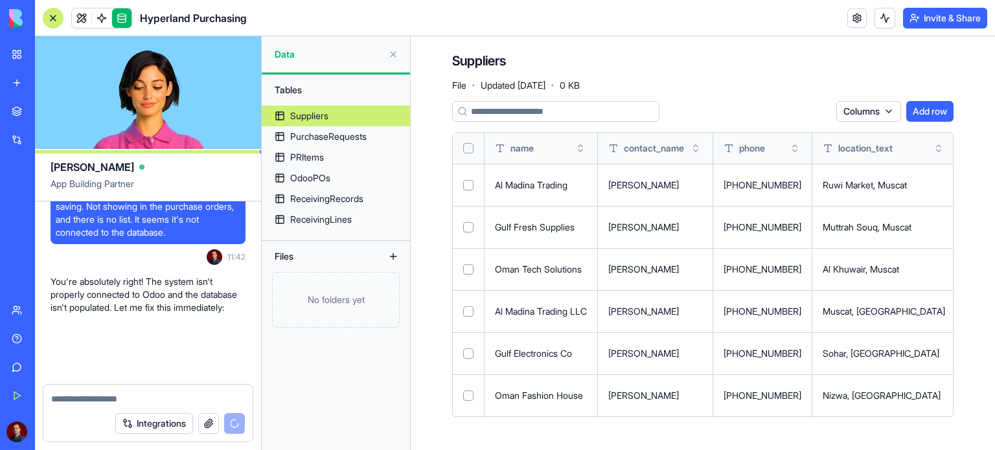
scroll to position [4902, 0]
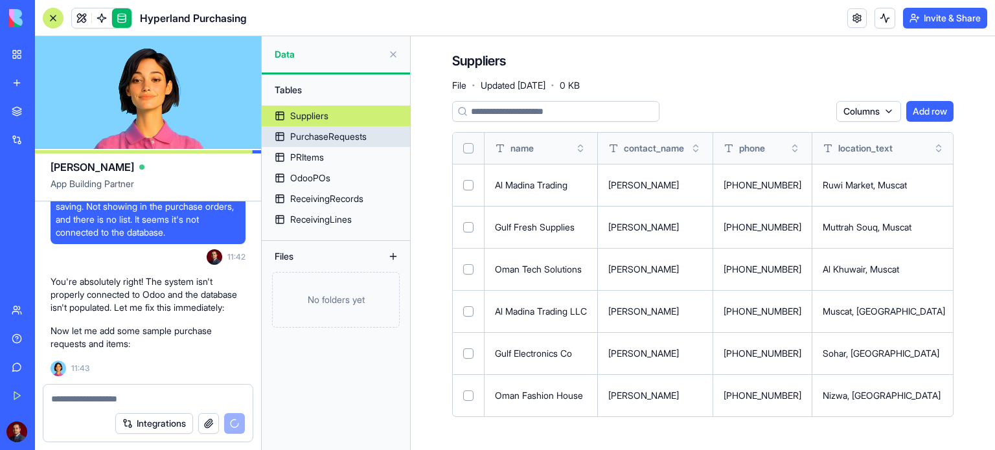
click at [339, 135] on div "PurchaseRequests" at bounding box center [328, 136] width 76 height 13
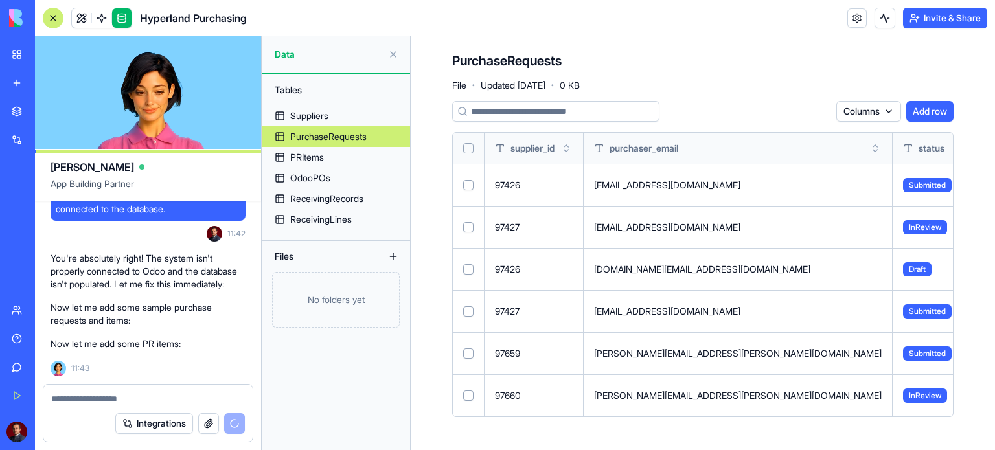
scroll to position [4962, 0]
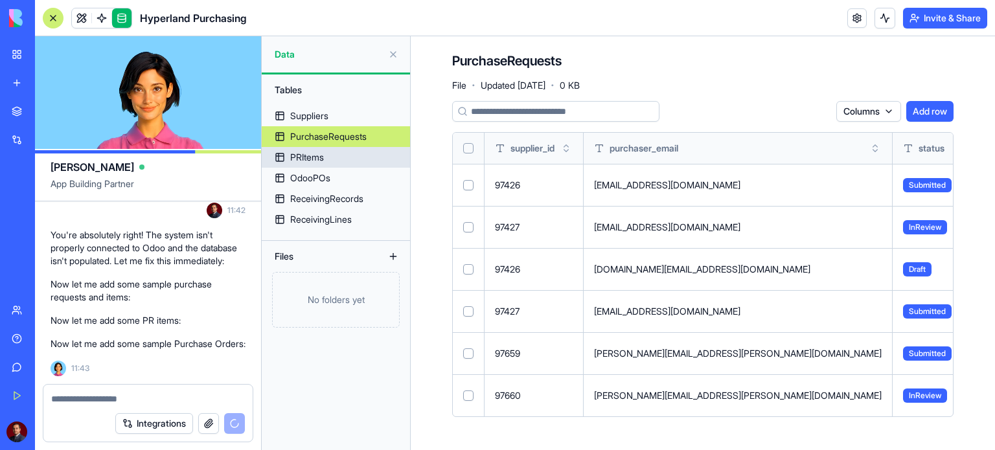
click at [307, 156] on div "PRItems" at bounding box center [307, 157] width 34 height 13
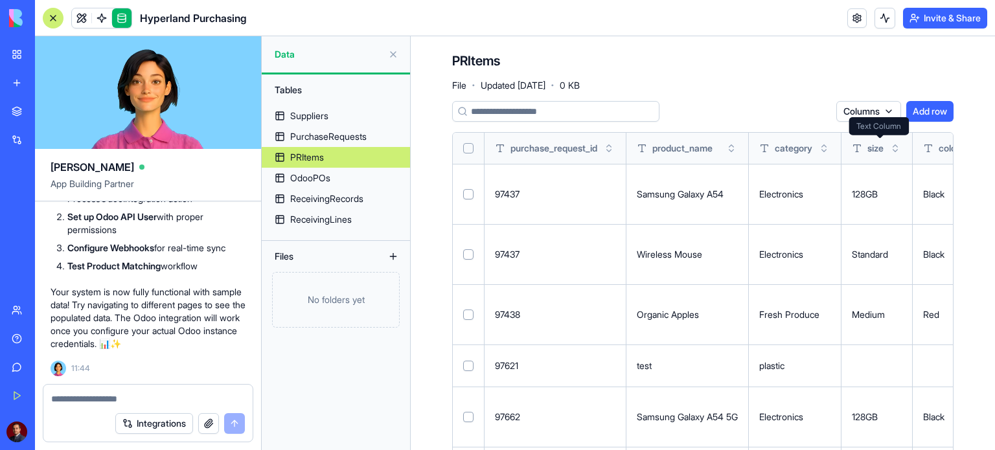
click at [862, 106] on html "BETA My Workspace New app Marketplace Integrations Recent Hyperland Purchasing …" at bounding box center [497, 225] width 995 height 450
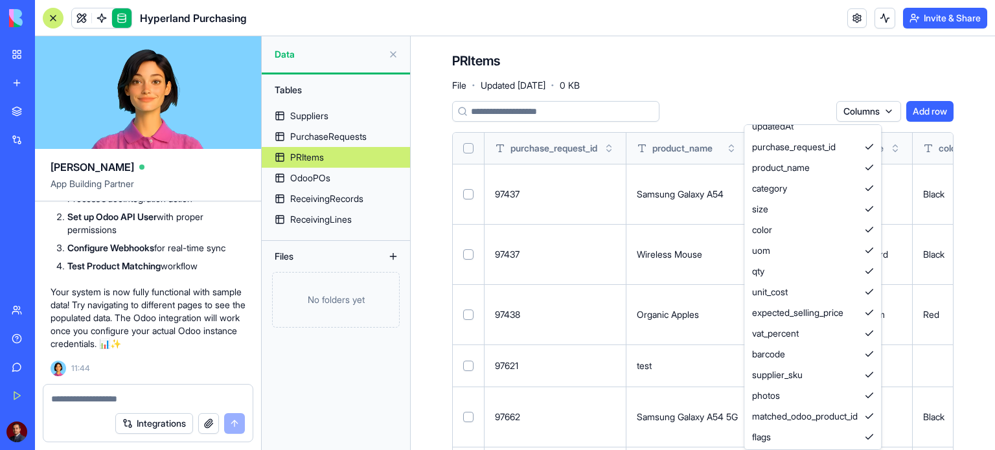
scroll to position [74, 0]
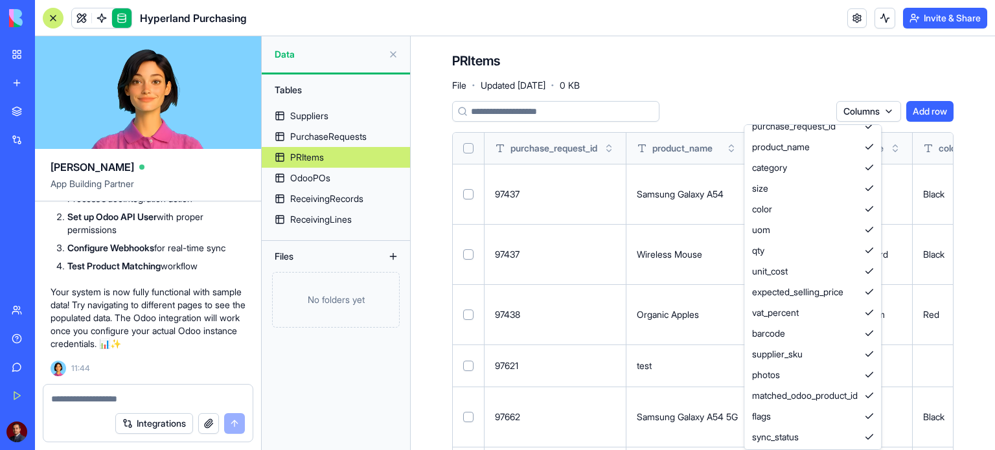
click at [792, 78] on html "BETA My Workspace New app Marketplace Integrations Recent Hyperland Purchasing …" at bounding box center [497, 225] width 995 height 450
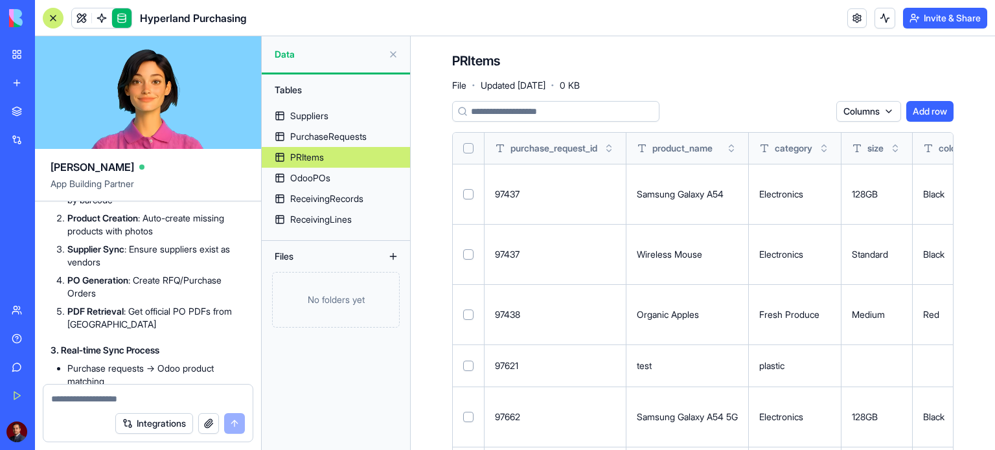
scroll to position [5256, 0]
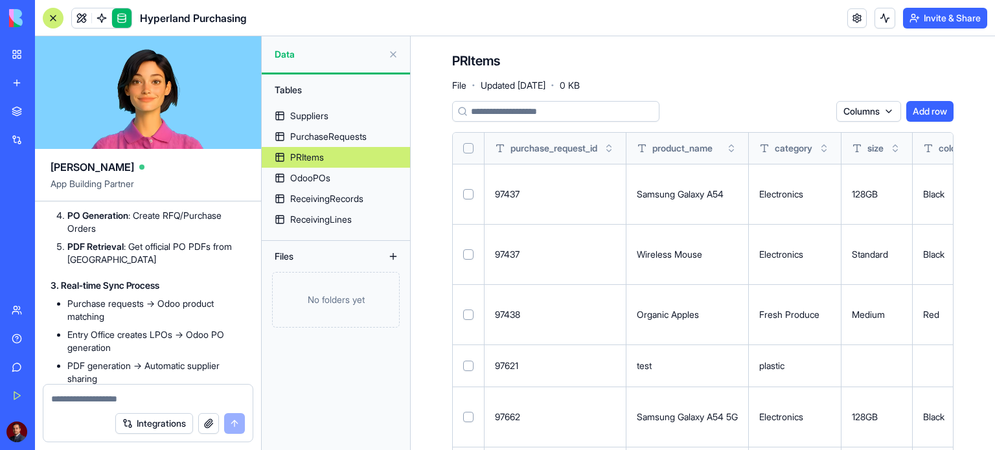
drag, startPoint x: 198, startPoint y: 241, endPoint x: 233, endPoint y: 234, distance: 34.9
click at [233, 76] on code "// Your Odoo credentials (configure these in production) odooBaseUrl: "https://…" at bounding box center [233, 15] width 349 height 120
click at [211, 76] on code "// Your Odoo credentials (configure these in production) odooBaseUrl: "https://…" at bounding box center [233, 15] width 349 height 120
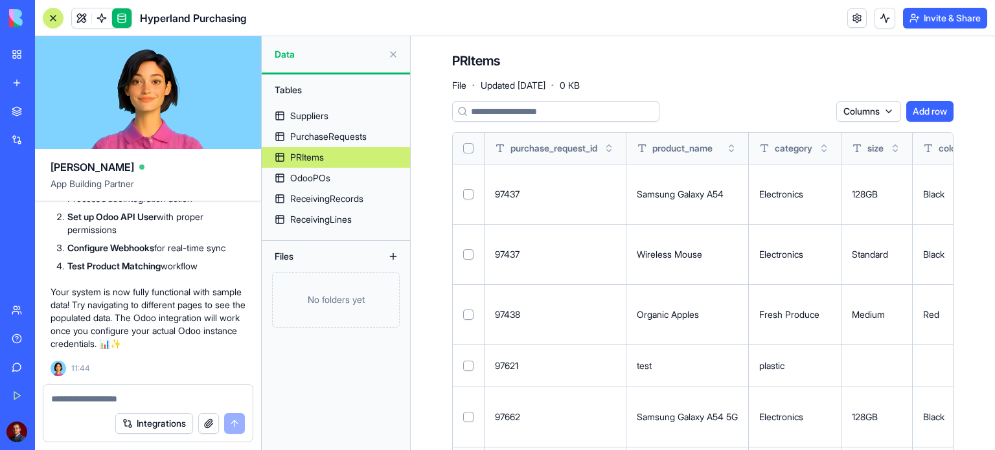
scroll to position [5904, 0]
drag, startPoint x: 97, startPoint y: 282, endPoint x: 161, endPoint y: 284, distance: 64.2
click at [157, 222] on strong "Set up Odoo API User" at bounding box center [111, 216] width 89 height 11
drag, startPoint x: 67, startPoint y: 280, endPoint x: 158, endPoint y: 282, distance: 90.7
click at [157, 222] on strong "Set up Odoo API User" at bounding box center [111, 216] width 89 height 11
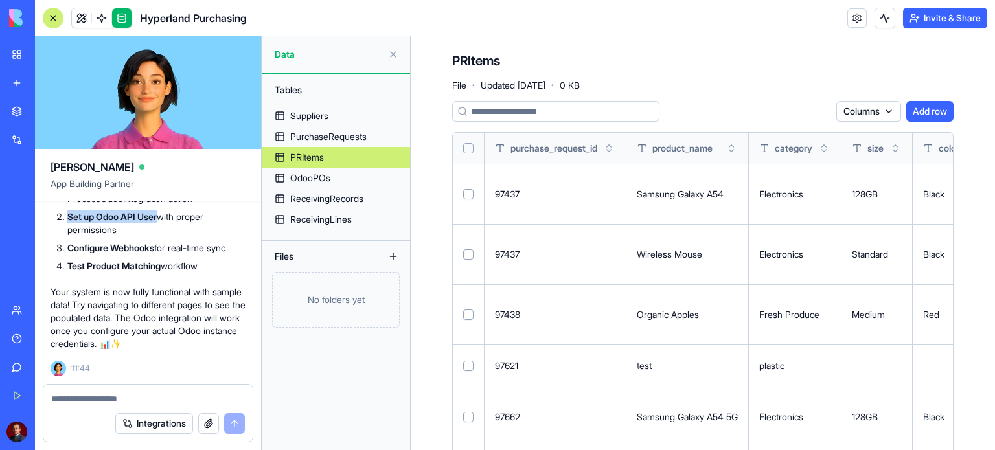
drag, startPoint x: 161, startPoint y: 282, endPoint x: 68, endPoint y: 280, distance: 92.7
click at [68, 222] on strong "Set up Odoo API User" at bounding box center [111, 216] width 89 height 11
drag, startPoint x: 69, startPoint y: 280, endPoint x: 139, endPoint y: 279, distance: 70.0
click at [139, 222] on strong "Set up Odoo API User" at bounding box center [111, 216] width 89 height 11
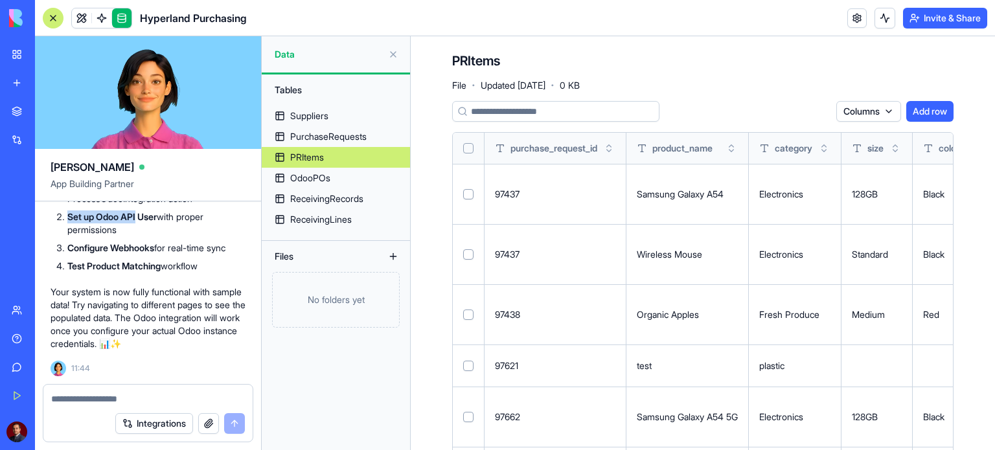
scroll to position [5969, 0]
click at [391, 54] on button at bounding box center [393, 54] width 21 height 21
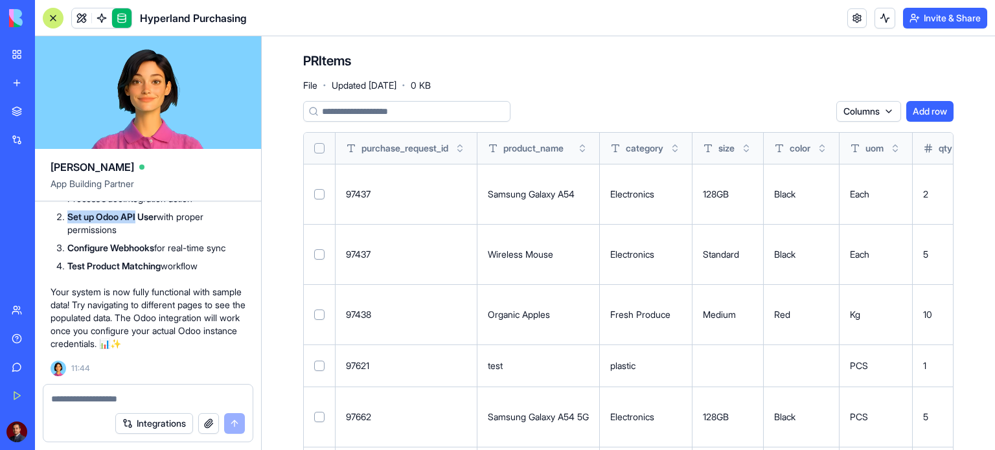
click at [119, 15] on link at bounding box center [121, 17] width 19 height 19
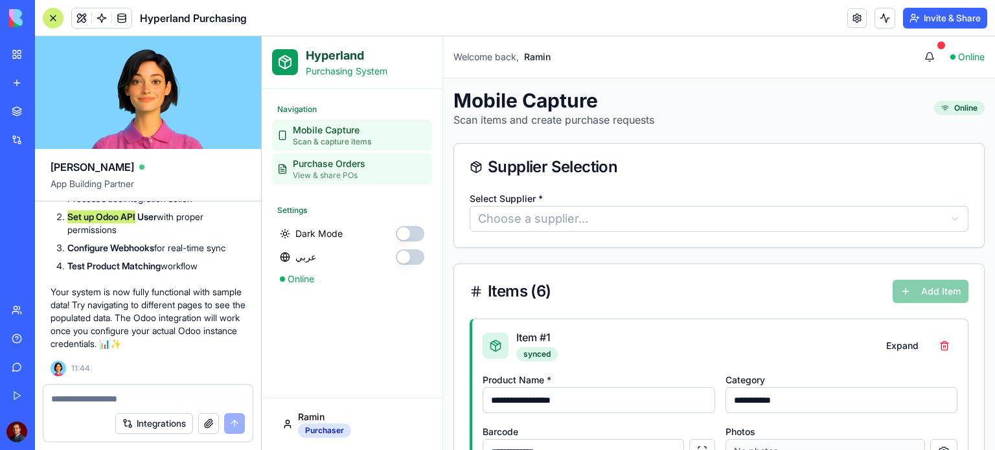
click at [352, 171] on span "View & share POs" at bounding box center [329, 175] width 73 height 10
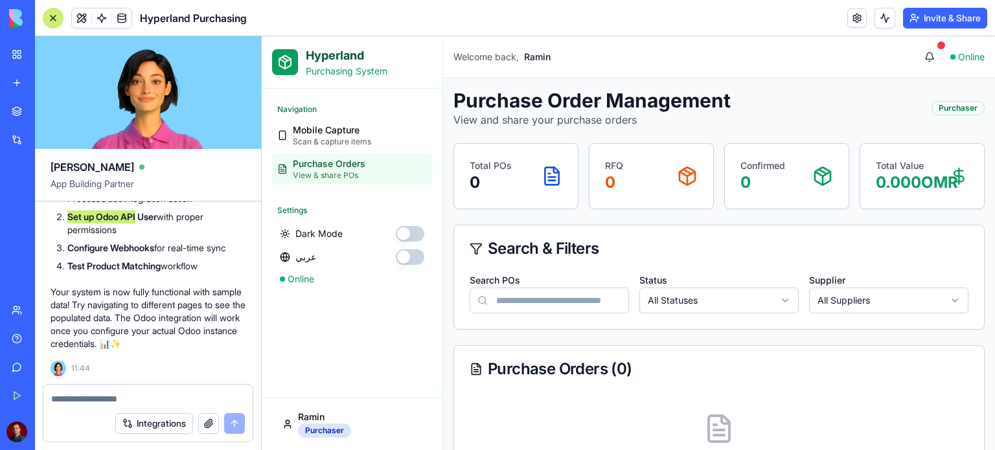
click at [957, 104] on div "Purchaser" at bounding box center [957, 108] width 53 height 14
click at [350, 128] on span "Mobile Capture" at bounding box center [332, 130] width 78 height 13
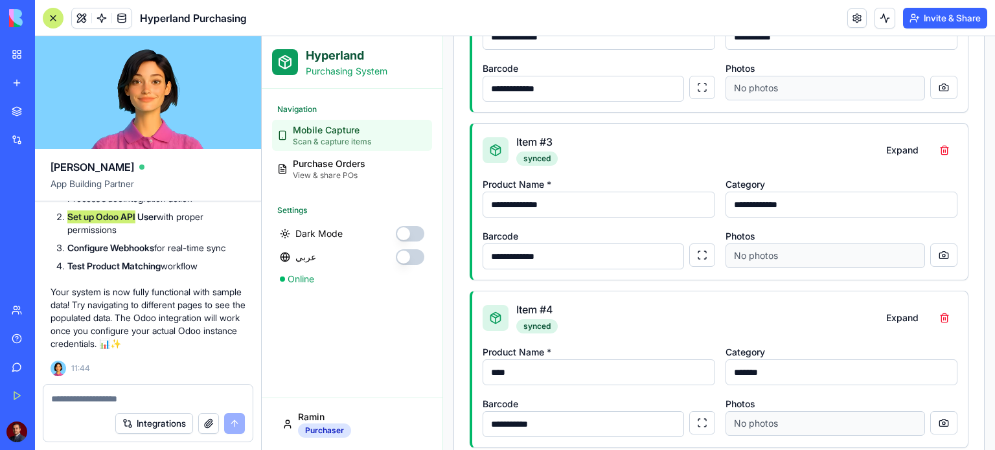
scroll to position [431, 0]
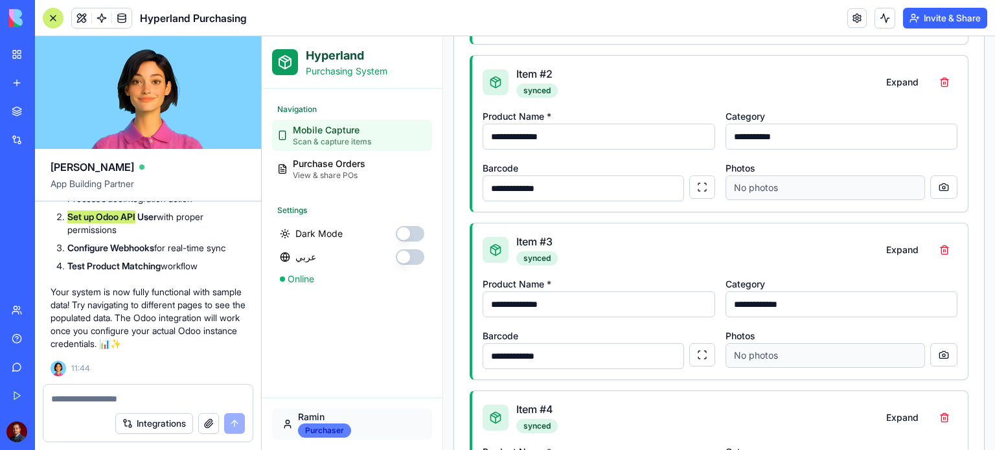
click at [334, 431] on html "**********" at bounding box center [628, 257] width 733 height 1305
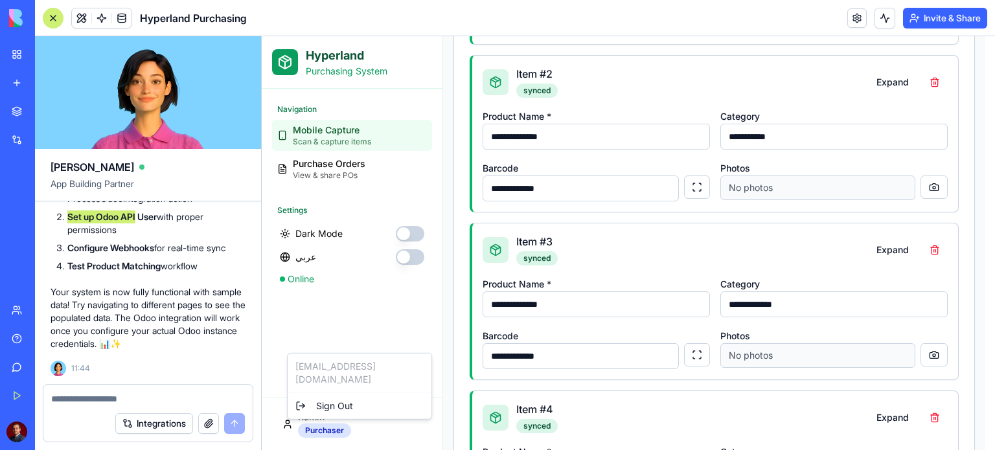
click at [339, 339] on html "**********" at bounding box center [628, 257] width 733 height 1305
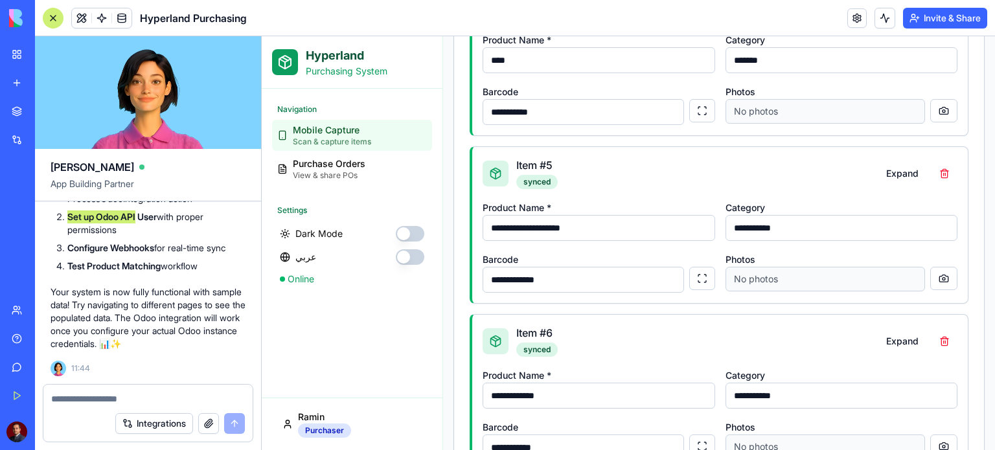
scroll to position [885, 0]
